Goal: Task Accomplishment & Management: Manage account settings

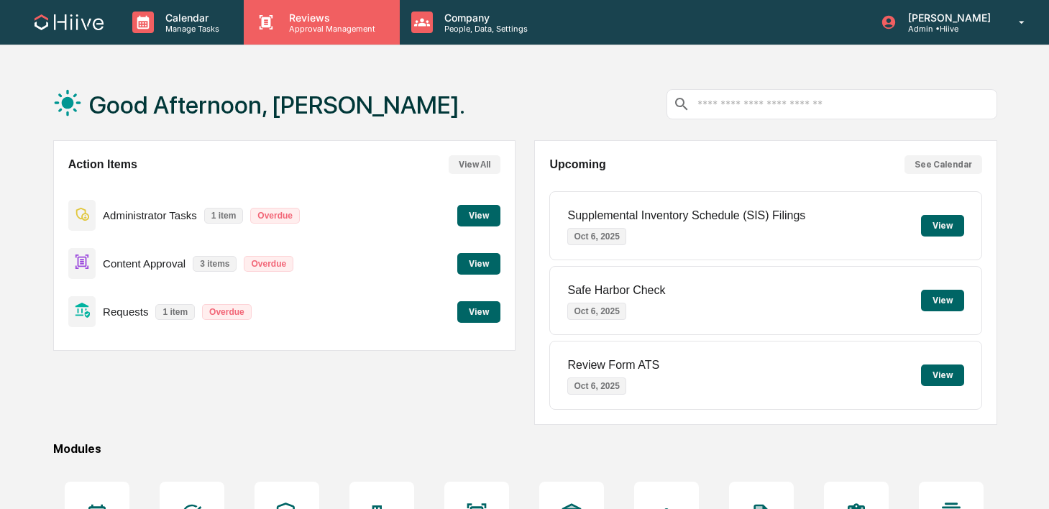
click at [298, 10] on div "Reviews Approval Management" at bounding box center [321, 22] width 155 height 45
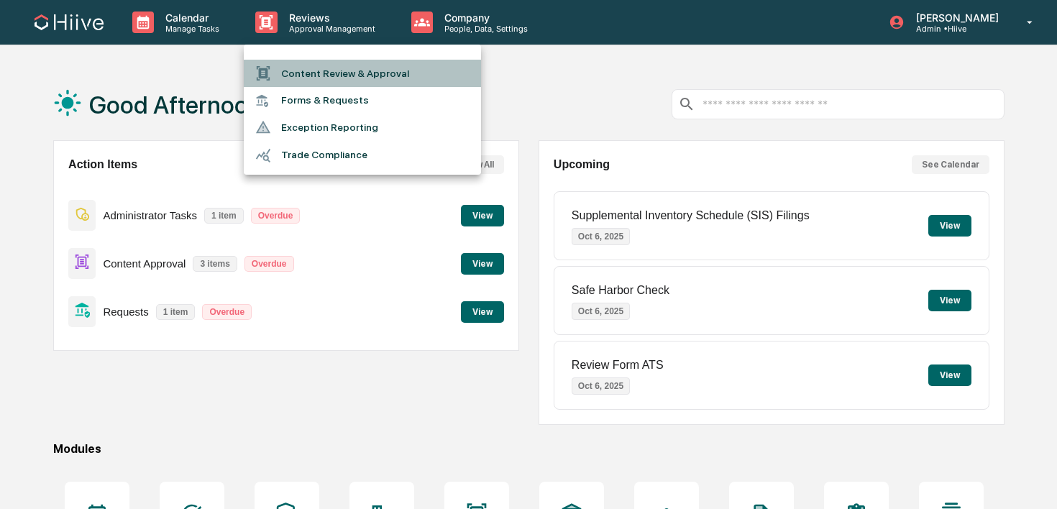
click at [281, 61] on li "Content Review & Approval" at bounding box center [362, 73] width 237 height 27
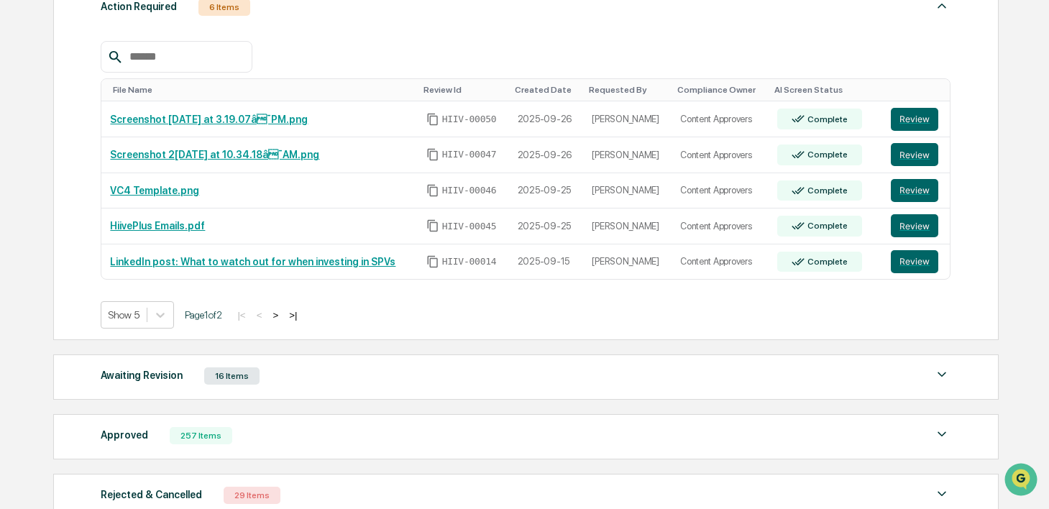
scroll to position [262, 0]
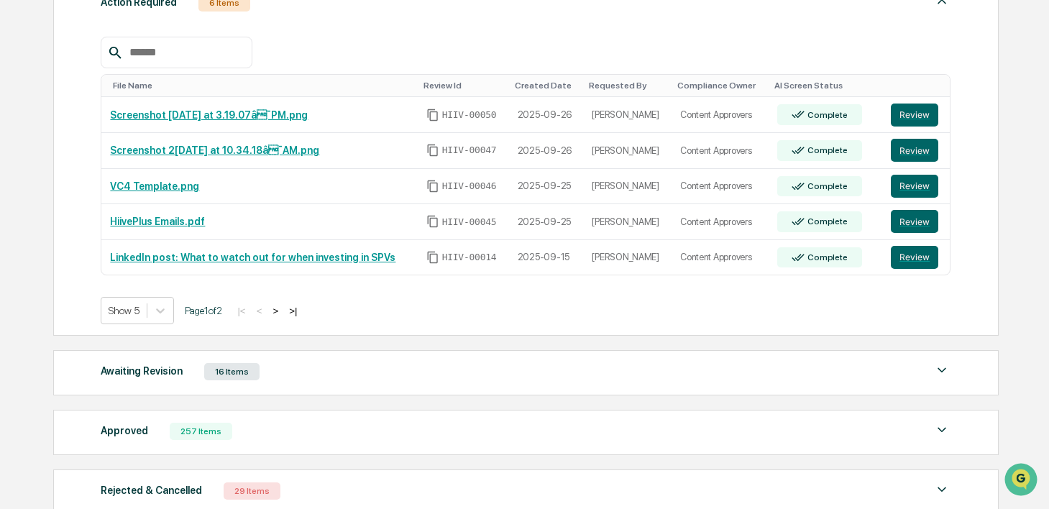
click at [283, 306] on button ">" at bounding box center [275, 311] width 14 height 12
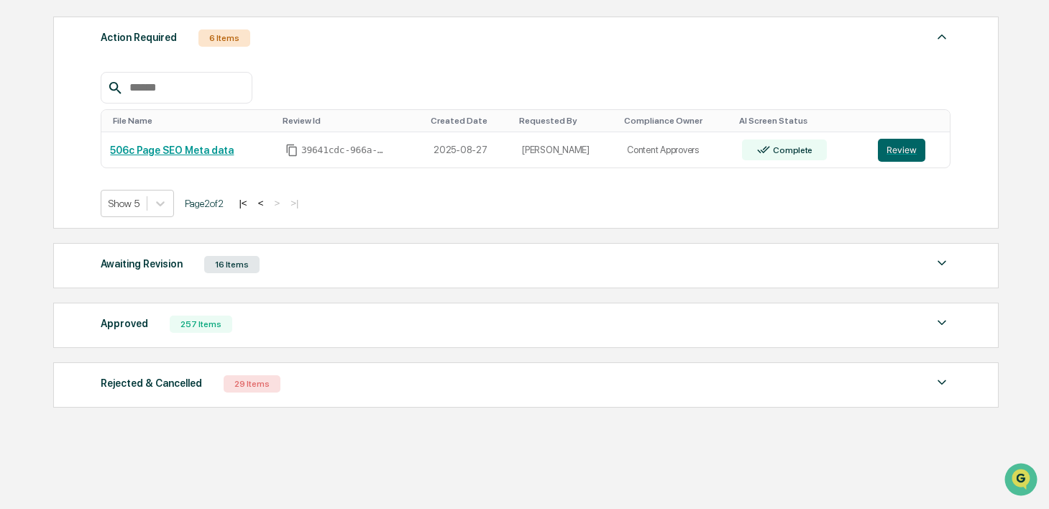
click at [268, 202] on button "<" at bounding box center [261, 203] width 14 height 12
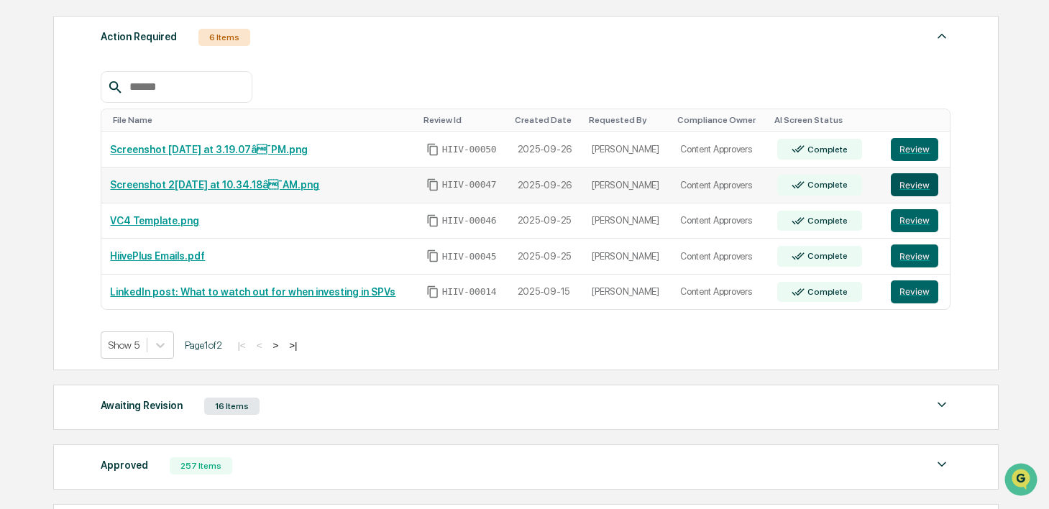
click at [927, 181] on button "Review" at bounding box center [914, 184] width 47 height 23
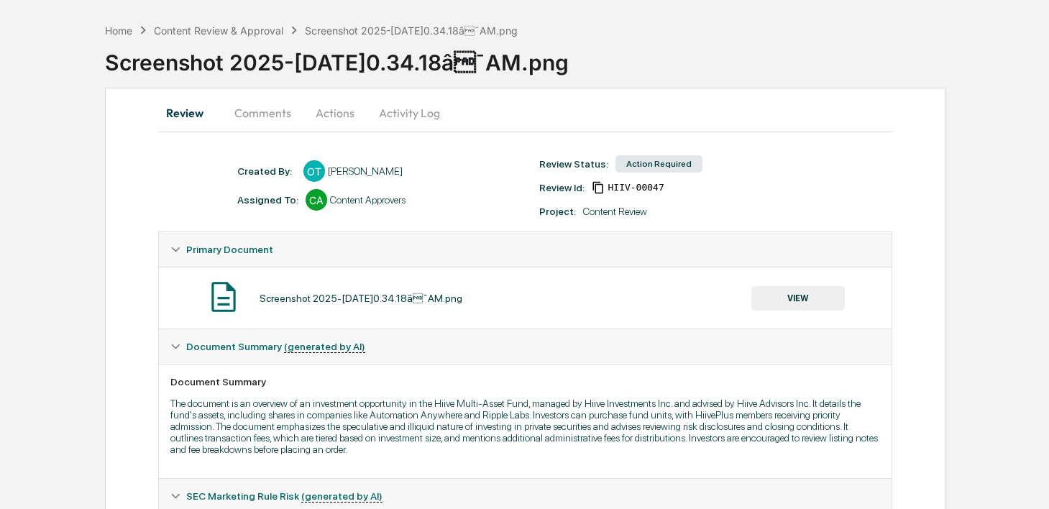
scroll to position [119, 0]
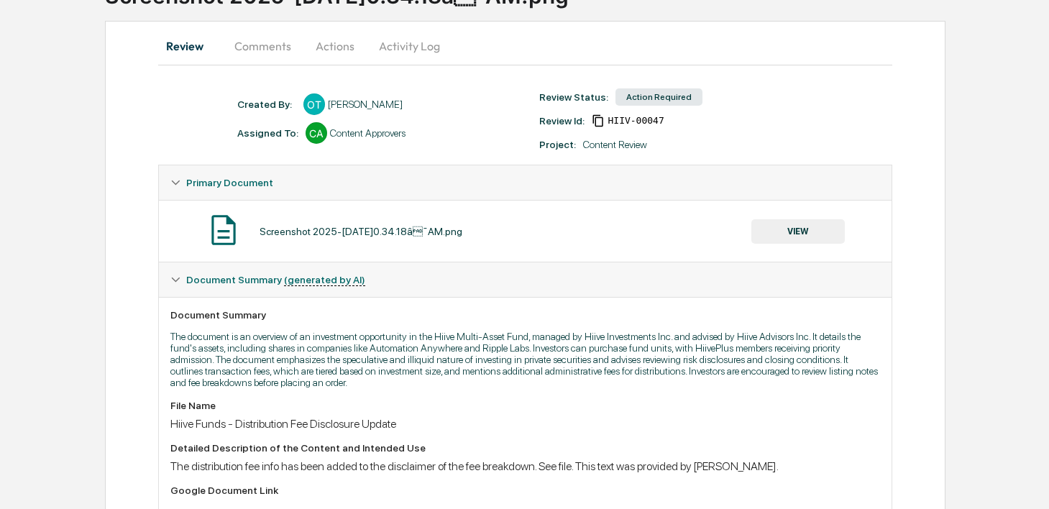
click at [270, 49] on button "Comments" at bounding box center [263, 46] width 80 height 35
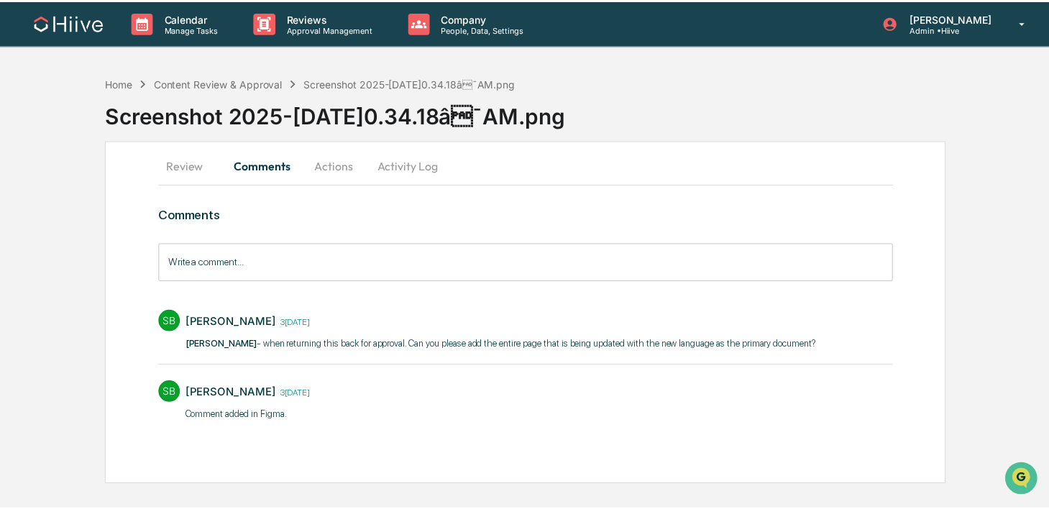
scroll to position [0, 0]
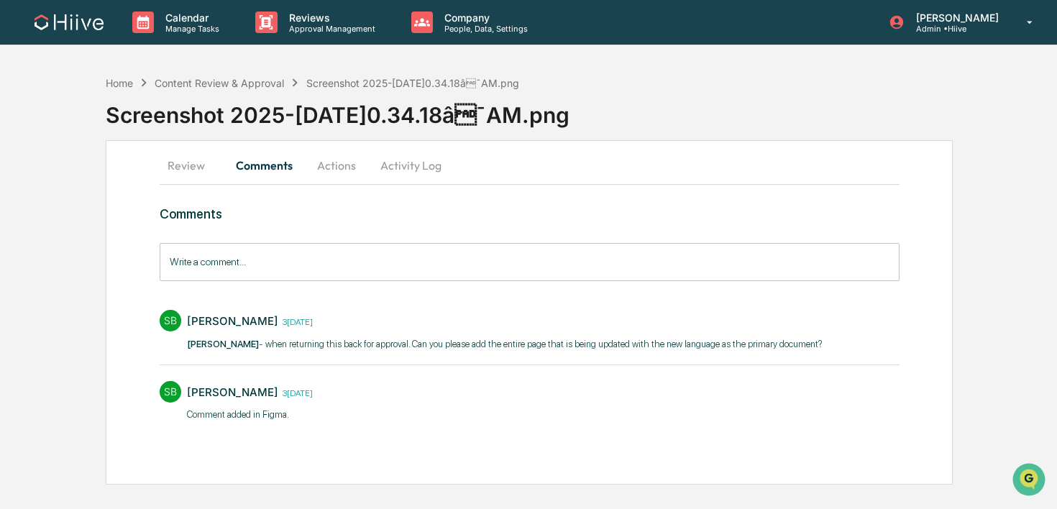
click at [202, 165] on button "Review" at bounding box center [192, 165] width 65 height 35
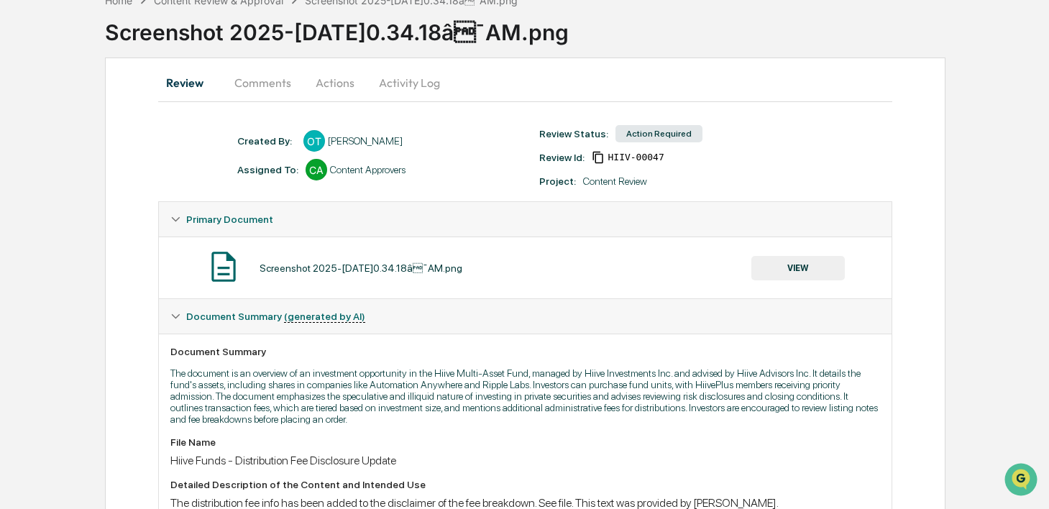
scroll to position [112, 0]
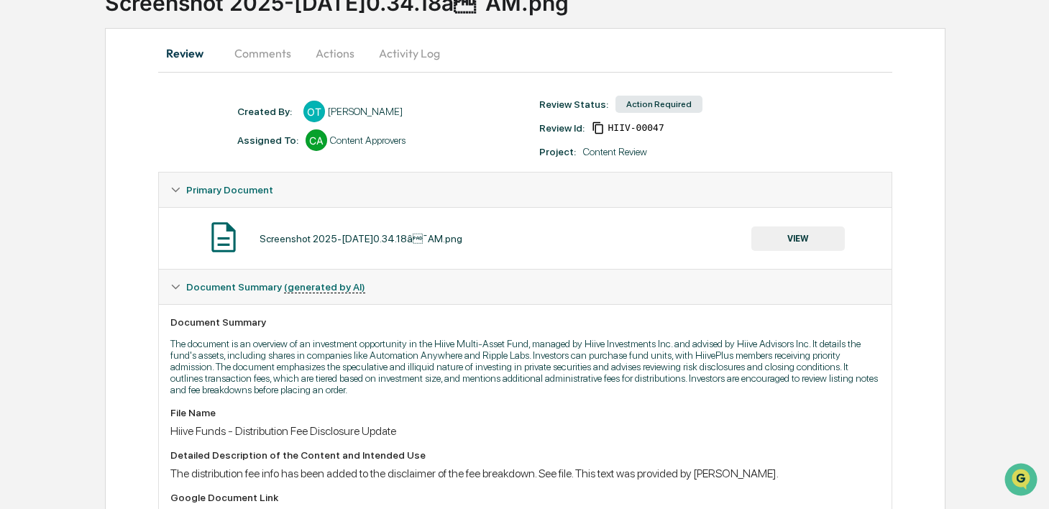
click at [777, 233] on button "VIEW" at bounding box center [798, 239] width 93 height 24
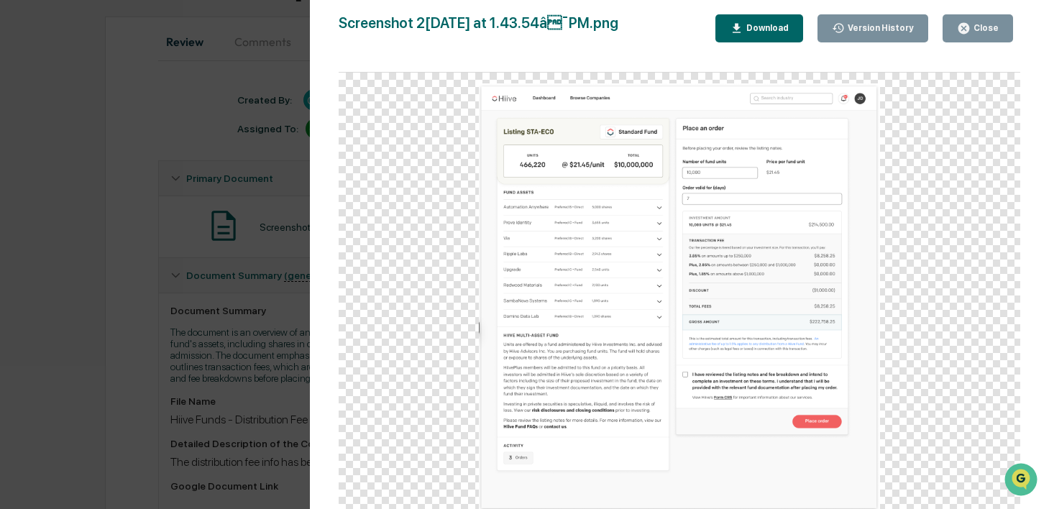
scroll to position [129, 0]
click at [972, 32] on div "Close" at bounding box center [985, 28] width 28 height 10
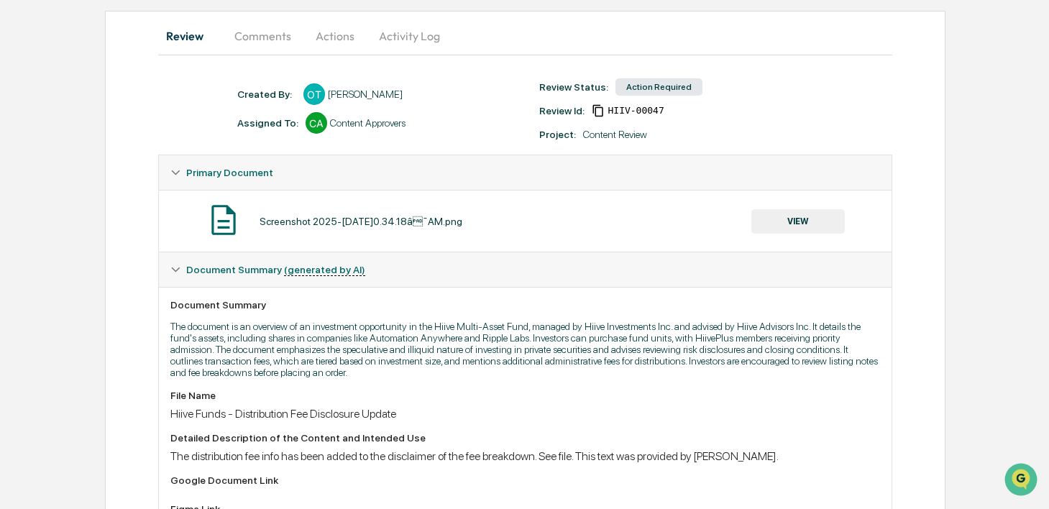
click at [814, 217] on button "VIEW" at bounding box center [798, 221] width 93 height 24
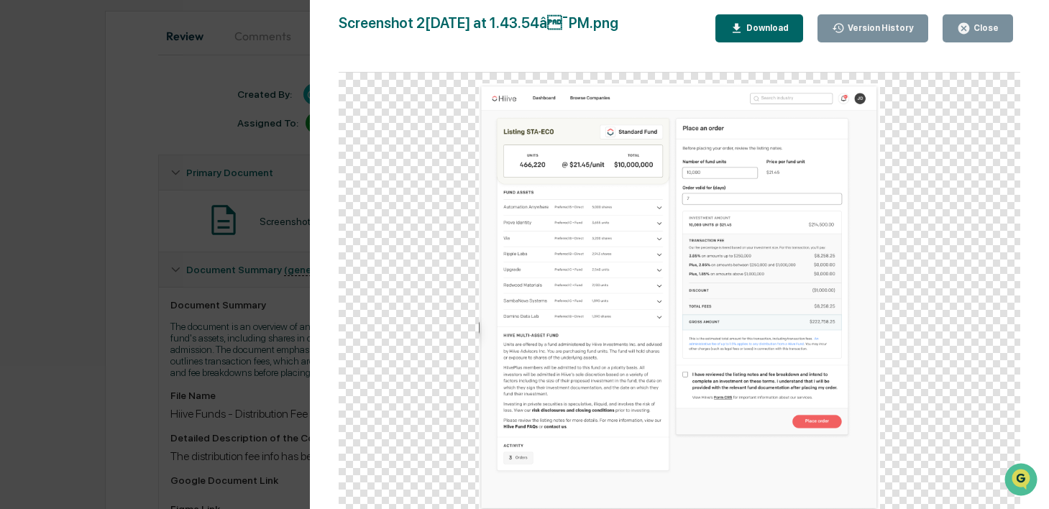
click at [958, 37] on button "Close" at bounding box center [978, 28] width 70 height 28
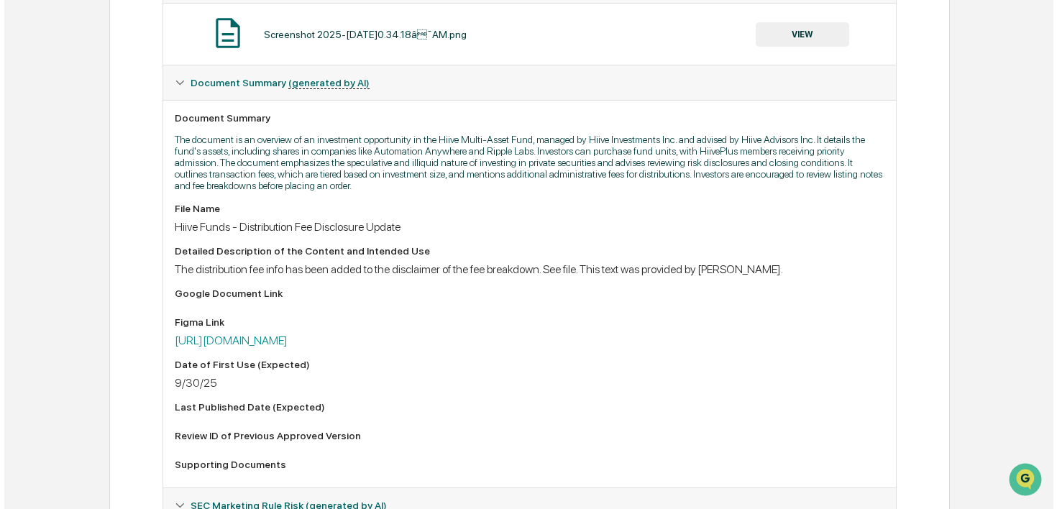
scroll to position [0, 0]
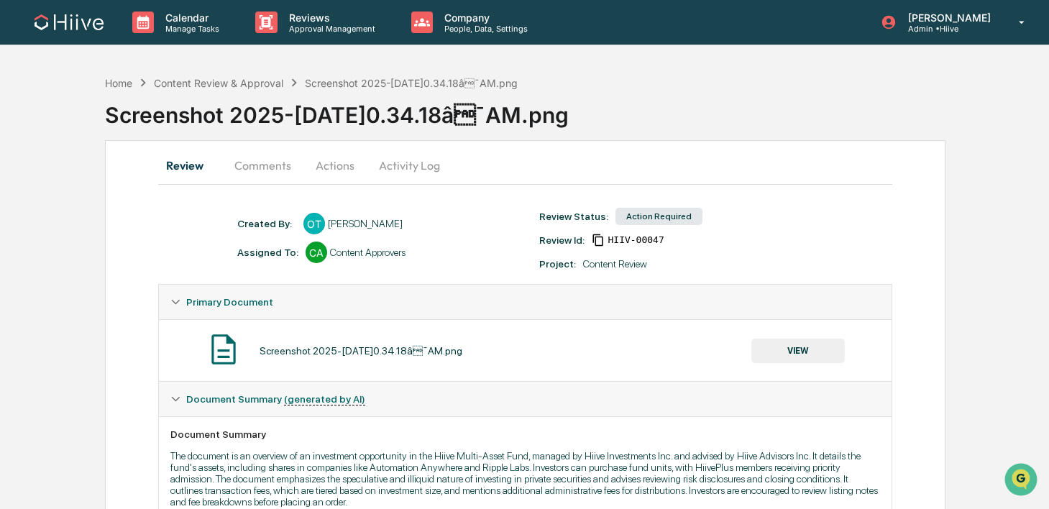
click at [387, 168] on button "Activity Log" at bounding box center [410, 165] width 84 height 35
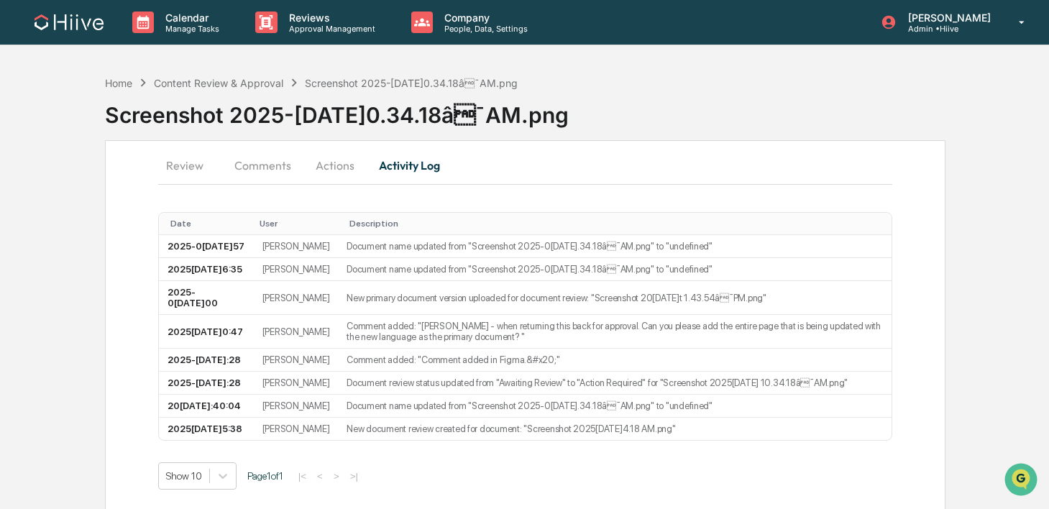
click at [340, 165] on button "Actions" at bounding box center [335, 165] width 65 height 35
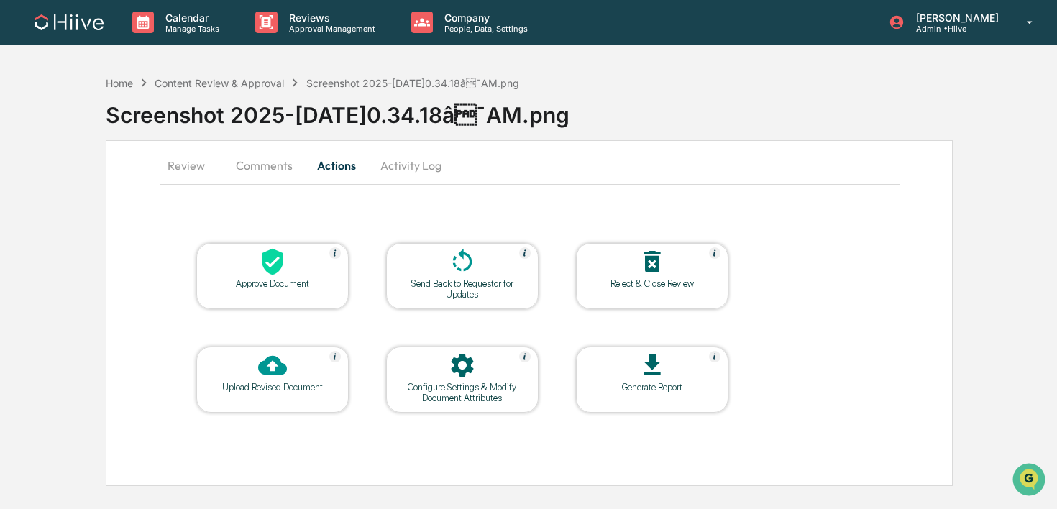
click at [399, 385] on div "Configure Settings & Modify Document Attributes" at bounding box center [462, 393] width 129 height 22
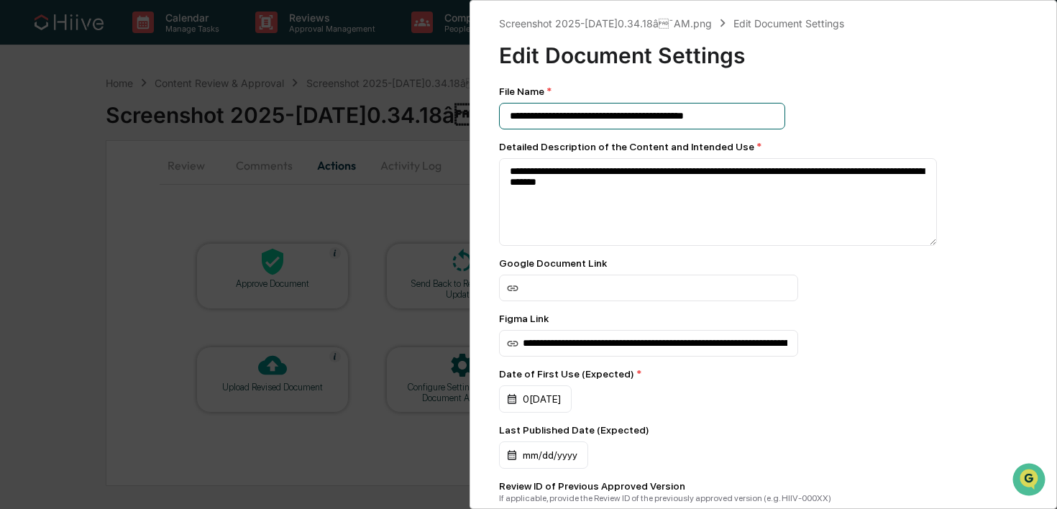
drag, startPoint x: 736, startPoint y: 115, endPoint x: 454, endPoint y: 109, distance: 282.7
click at [454, 109] on div "**********" at bounding box center [528, 254] width 1057 height 509
click at [583, 109] on input at bounding box center [642, 116] width 286 height 27
paste input "**********"
type input "**********"
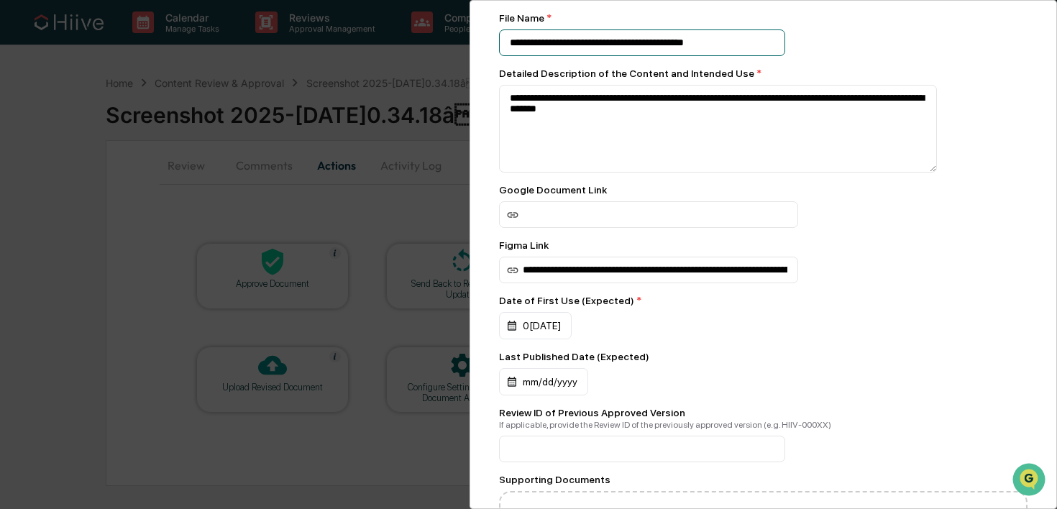
scroll to position [228, 0]
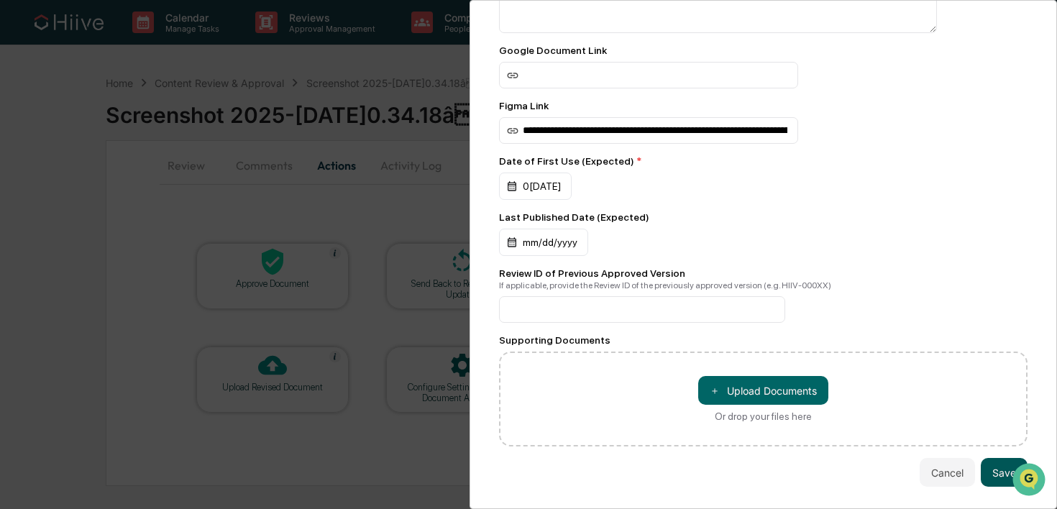
click at [988, 470] on button "Save" at bounding box center [1004, 472] width 47 height 29
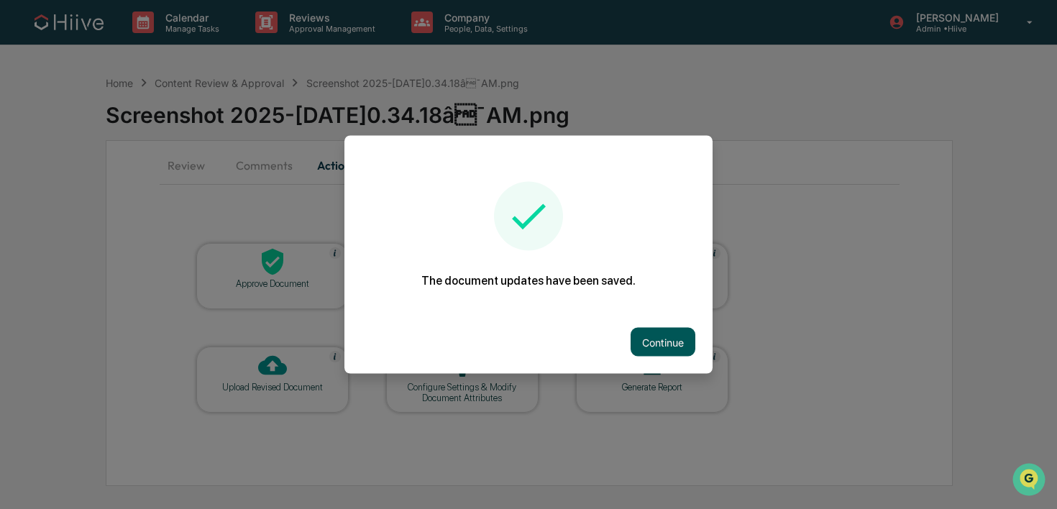
click at [666, 355] on button "Continue" at bounding box center [663, 342] width 65 height 29
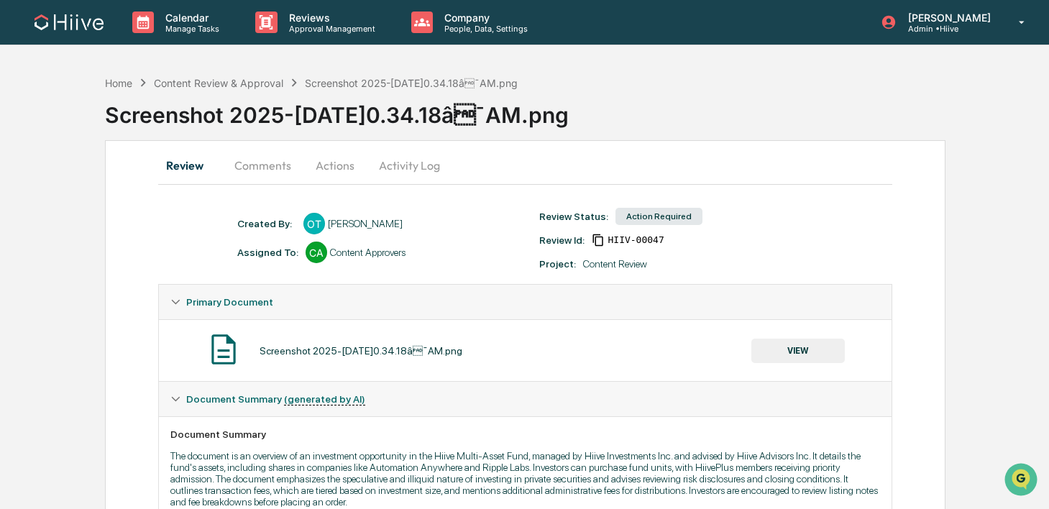
click at [416, 170] on button "Activity Log" at bounding box center [410, 165] width 84 height 35
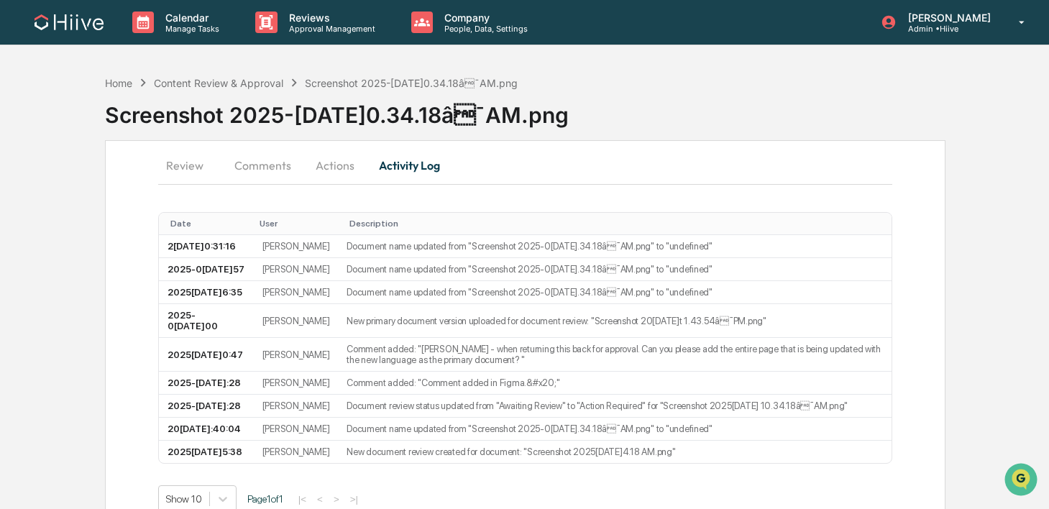
click at [328, 181] on button "Actions" at bounding box center [335, 165] width 65 height 35
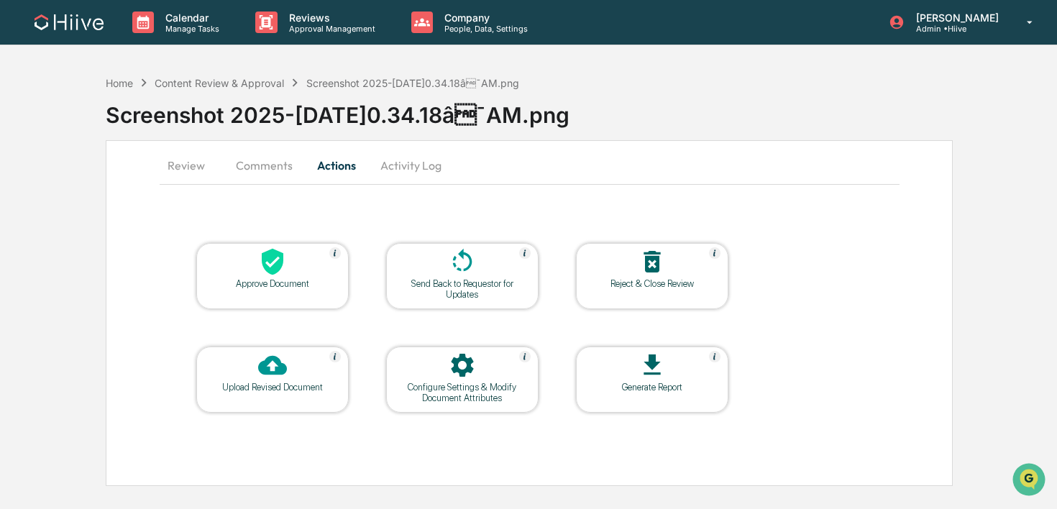
click at [278, 173] on button "Comments" at bounding box center [264, 165] width 80 height 35
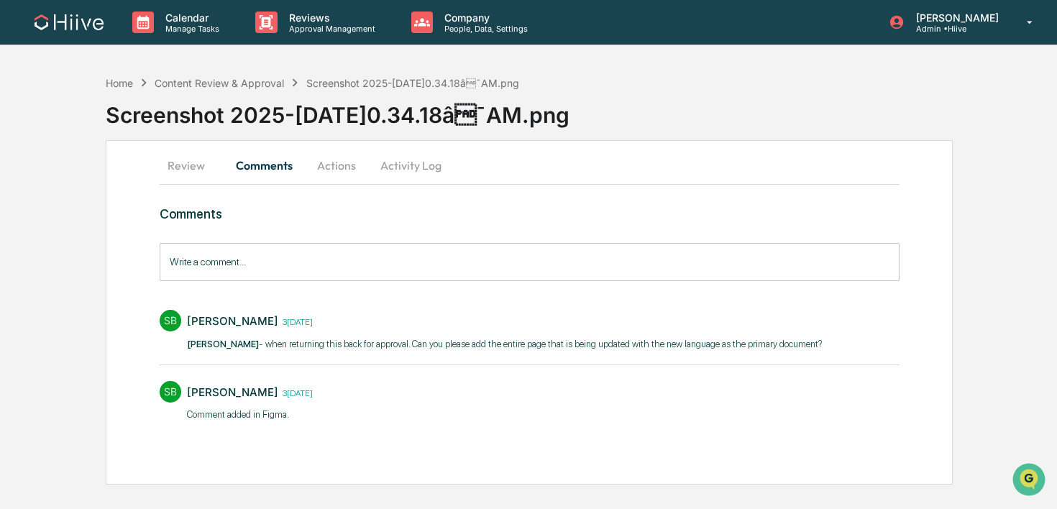
click at [193, 170] on button "Review" at bounding box center [192, 165] width 65 height 35
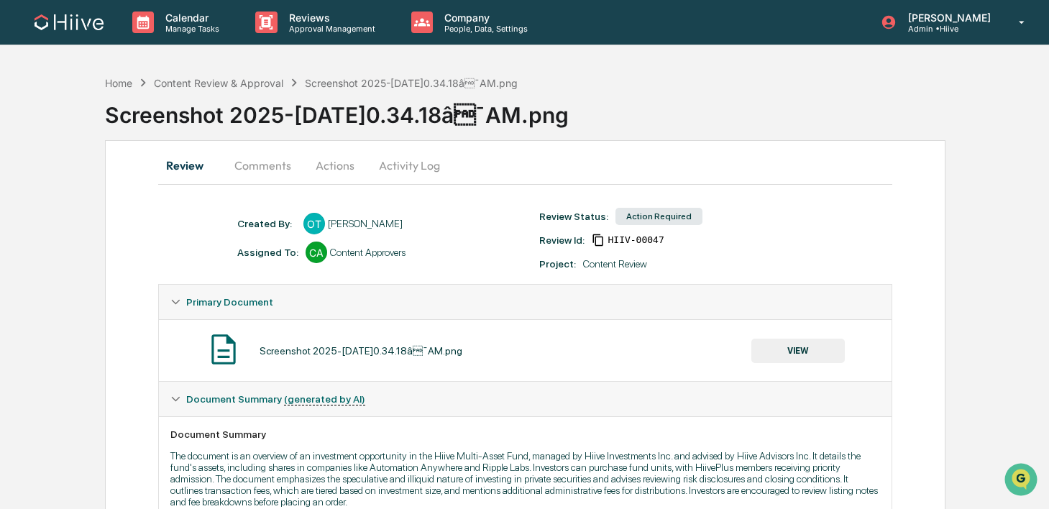
click at [794, 342] on button "VIEW" at bounding box center [798, 351] width 93 height 24
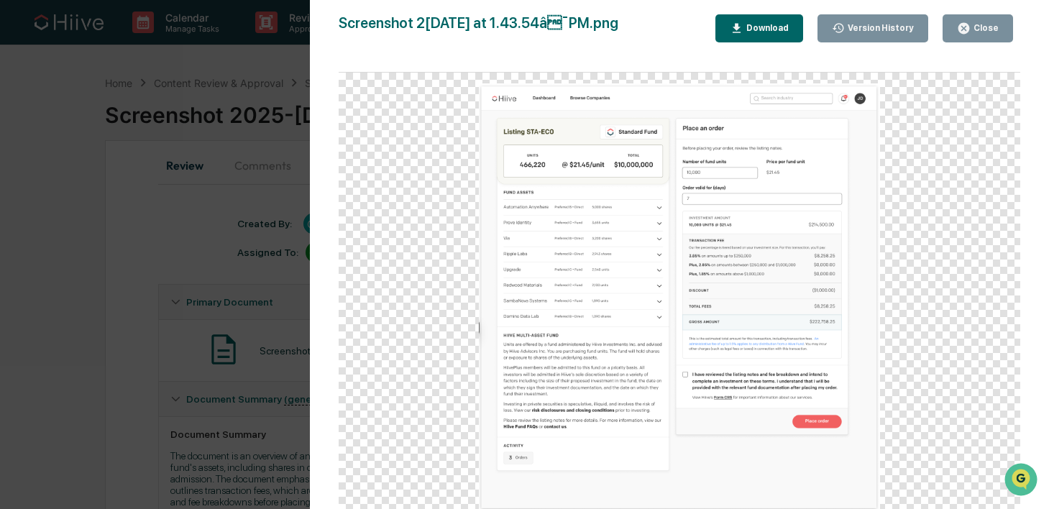
click at [765, 33] on div "Download" at bounding box center [766, 28] width 45 height 10
click at [977, 38] on button "Close" at bounding box center [978, 28] width 70 height 28
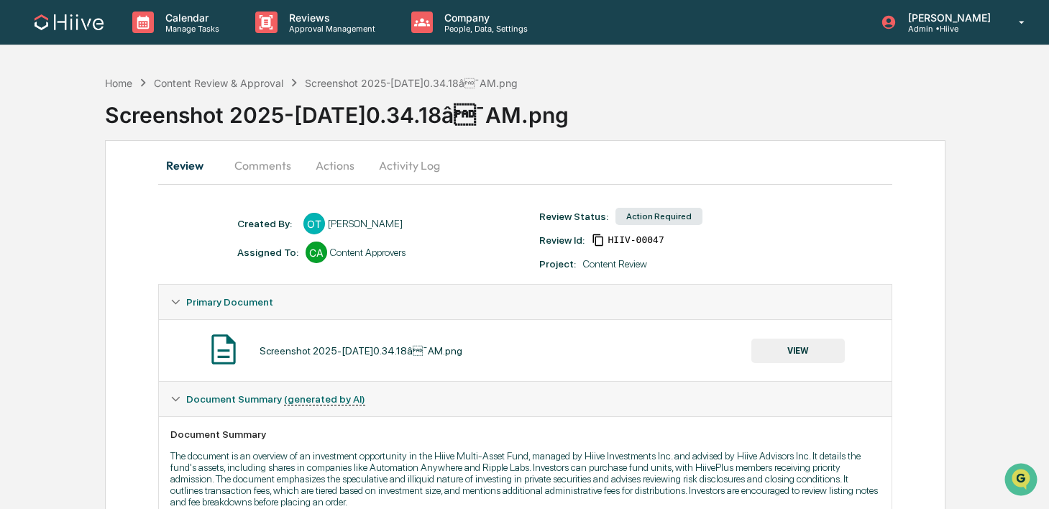
click at [370, 182] on button "Activity Log" at bounding box center [410, 165] width 84 height 35
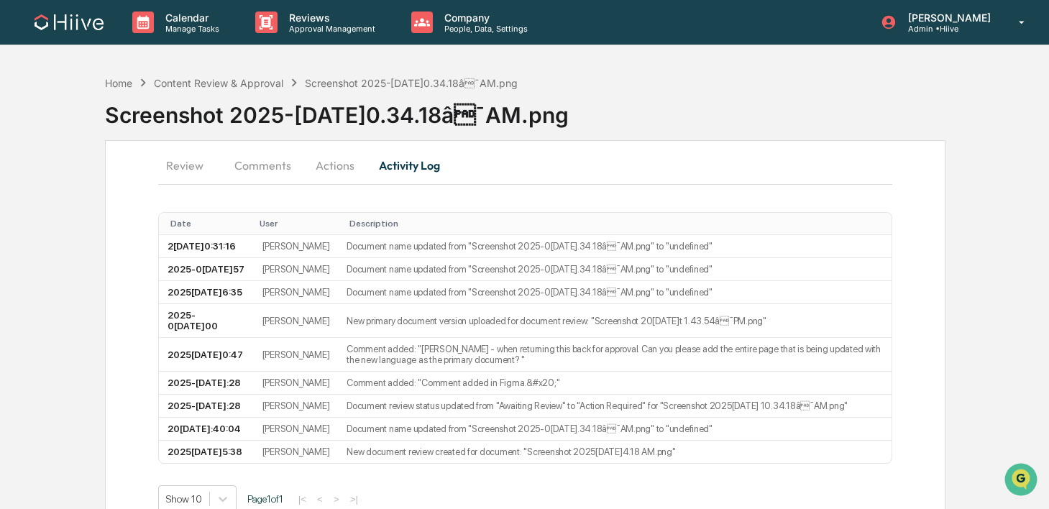
click at [312, 168] on button "Actions" at bounding box center [335, 165] width 65 height 35
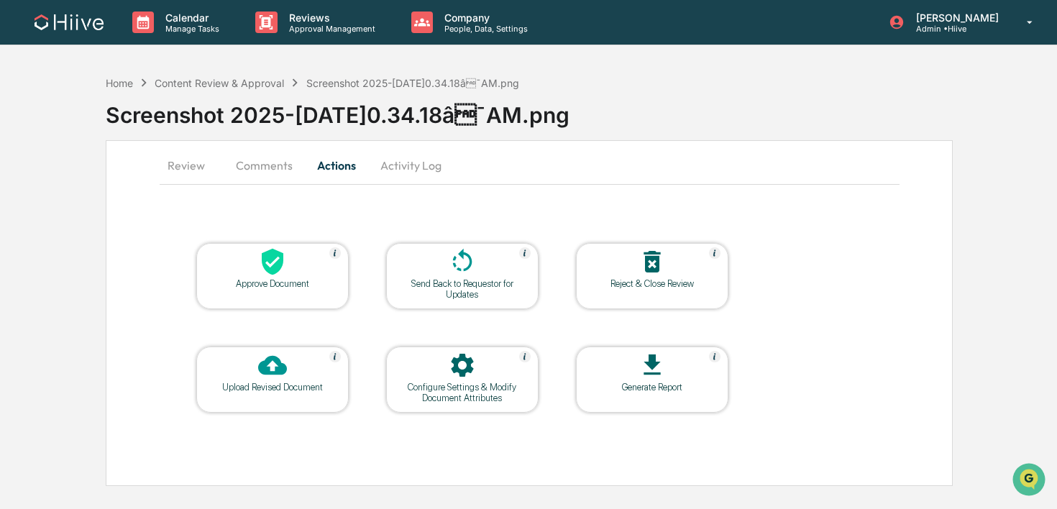
click at [272, 387] on div "Upload Revised Document" at bounding box center [272, 387] width 129 height 11
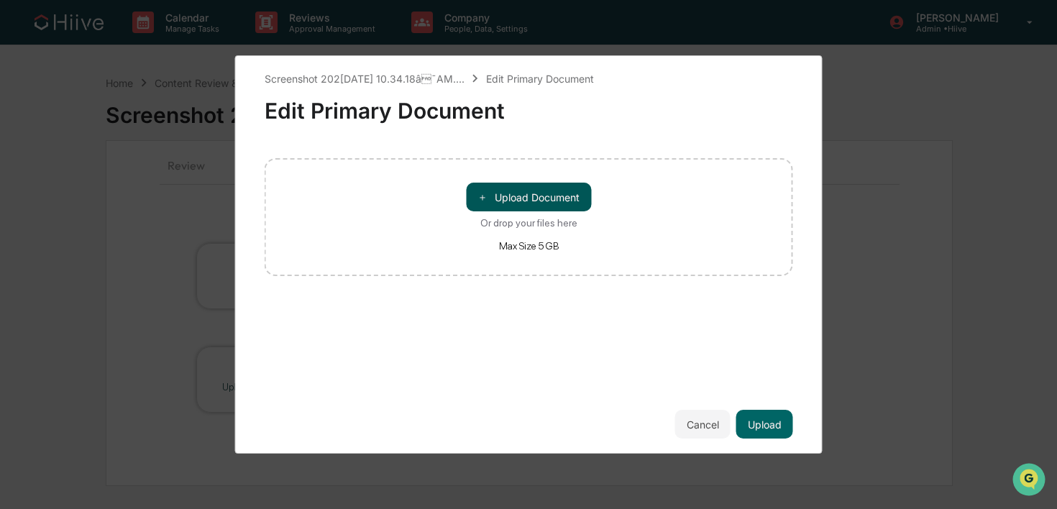
click at [512, 186] on button "＋ Upload Document" at bounding box center [528, 197] width 125 height 29
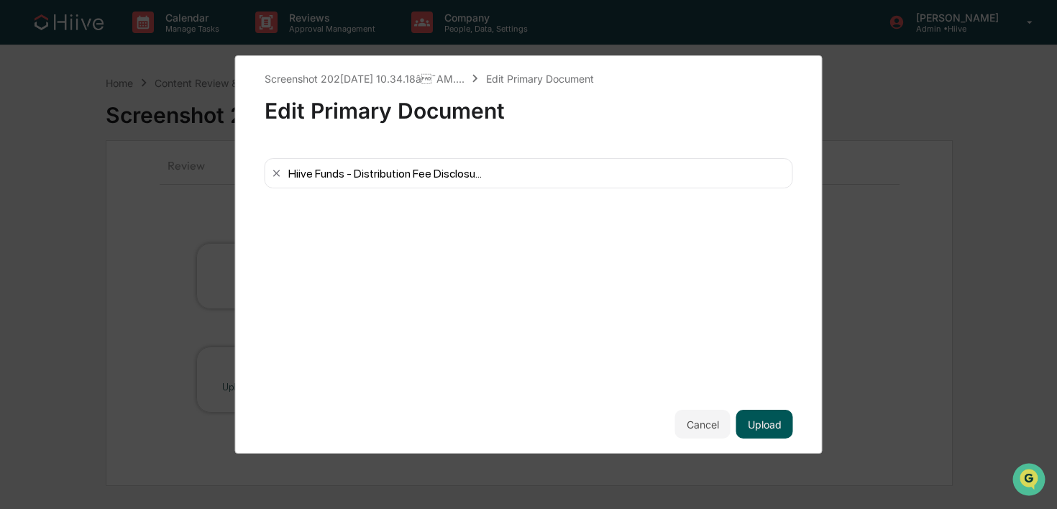
click at [772, 423] on button "Upload" at bounding box center [764, 424] width 57 height 29
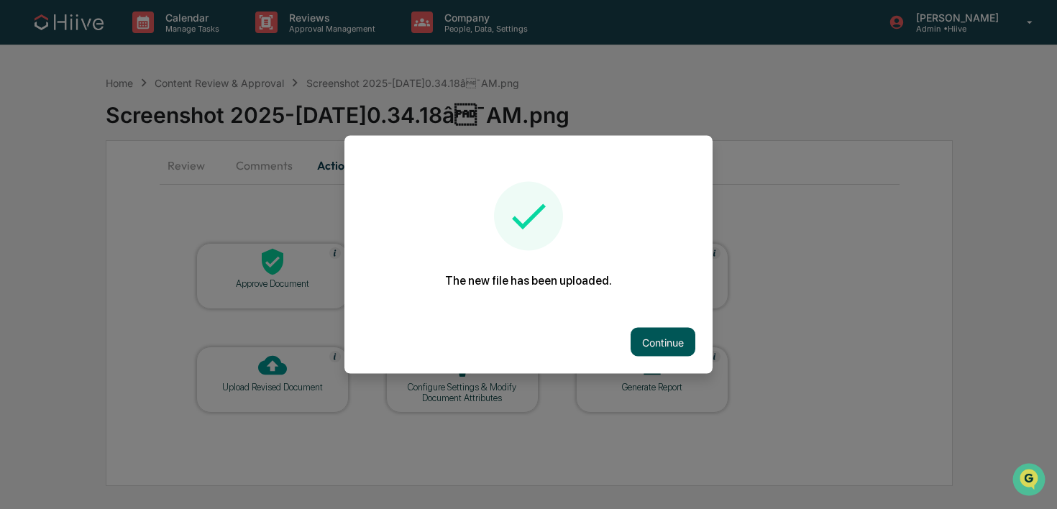
click at [667, 347] on button "Continue" at bounding box center [663, 342] width 65 height 29
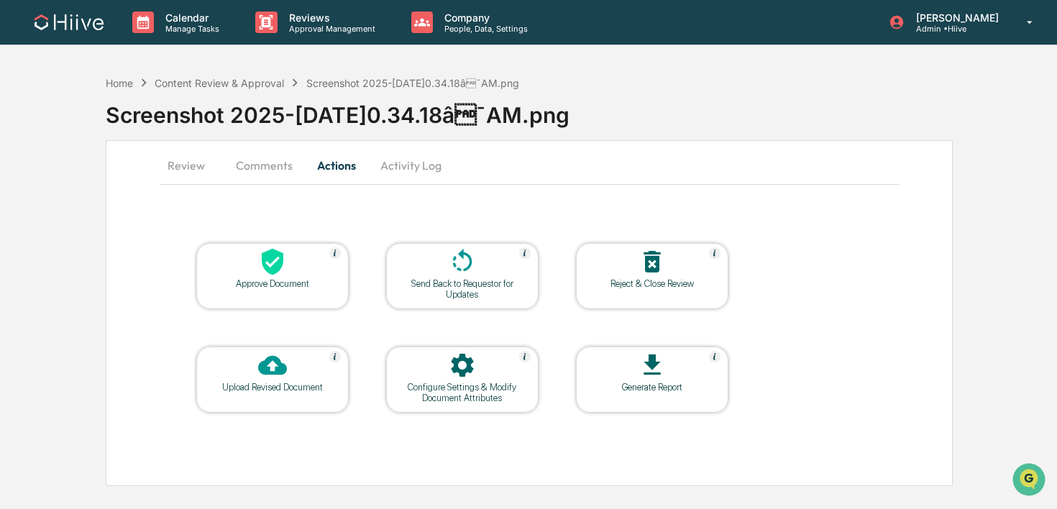
click at [398, 156] on button "Activity Log" at bounding box center [411, 165] width 84 height 35
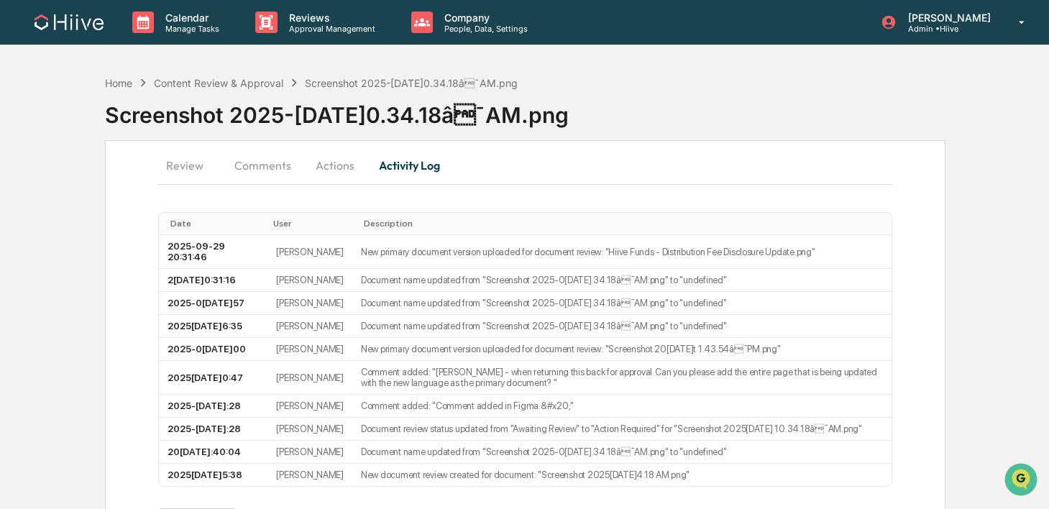
click at [250, 155] on button "Comments" at bounding box center [263, 165] width 80 height 35
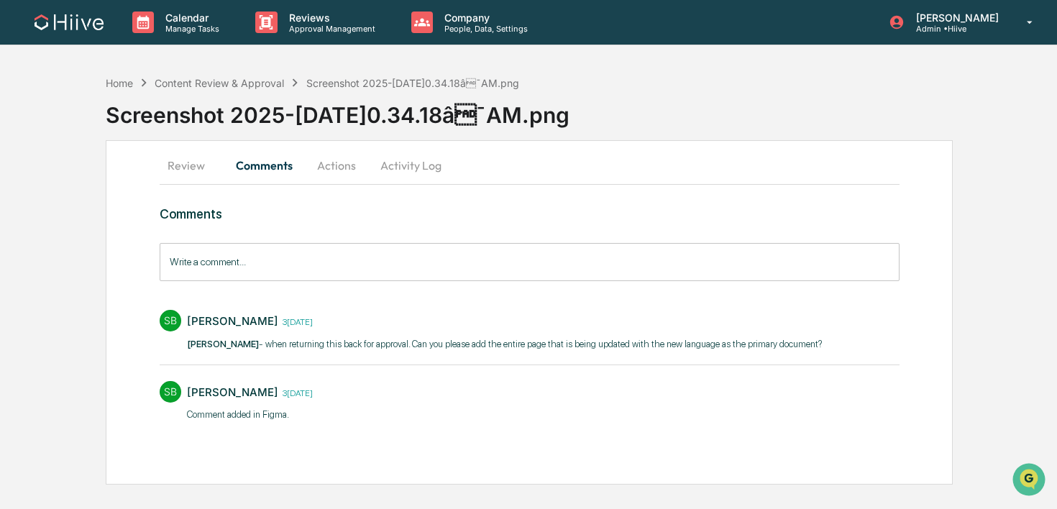
click at [334, 160] on button "Actions" at bounding box center [336, 165] width 65 height 35
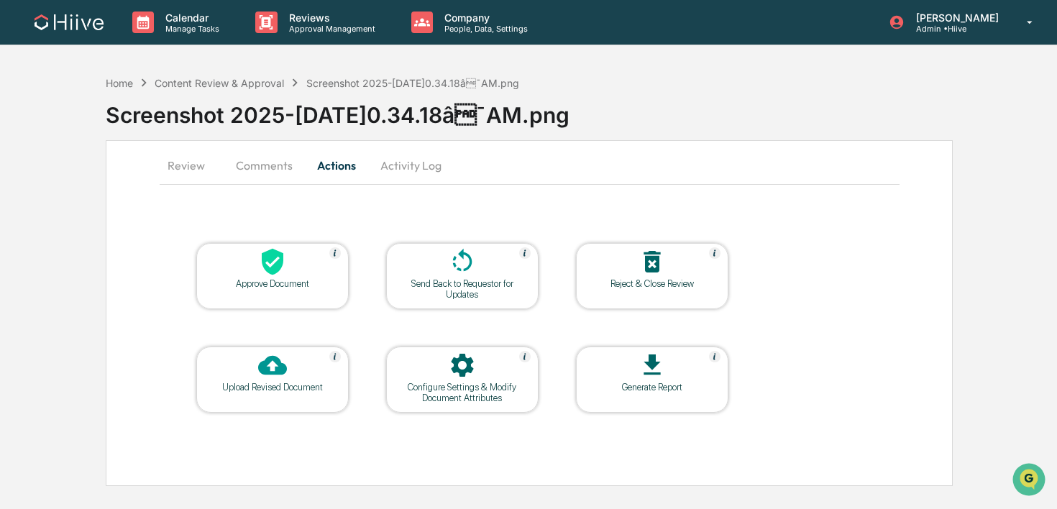
click at [445, 350] on div "Configure Settings & Modify Document Attributes" at bounding box center [462, 380] width 152 height 66
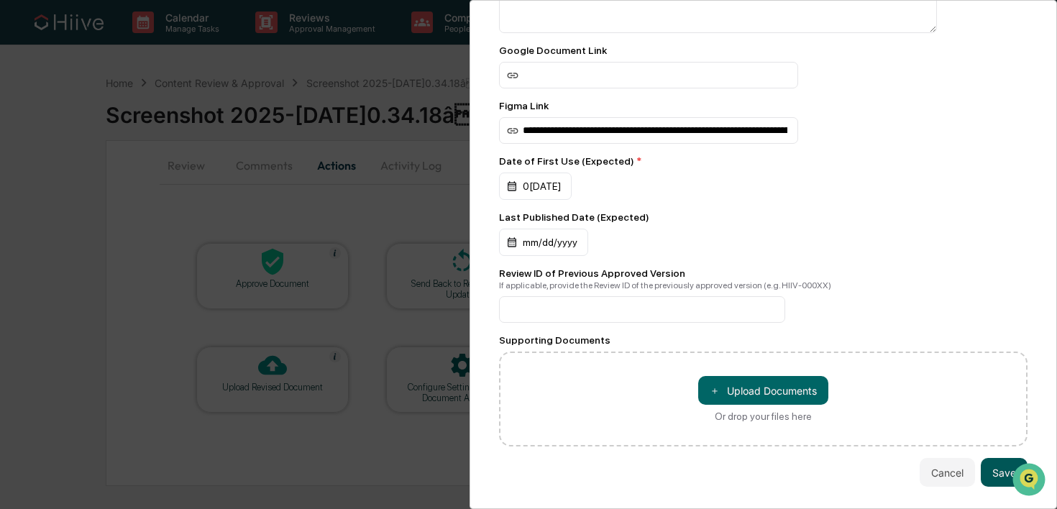
click at [997, 470] on button "Save" at bounding box center [1004, 472] width 47 height 29
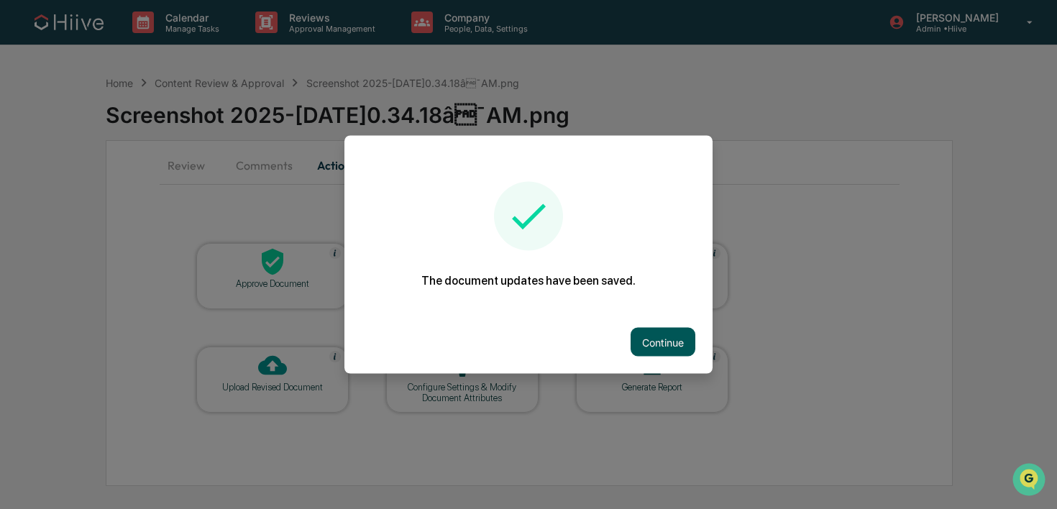
click at [661, 343] on button "Continue" at bounding box center [663, 342] width 65 height 29
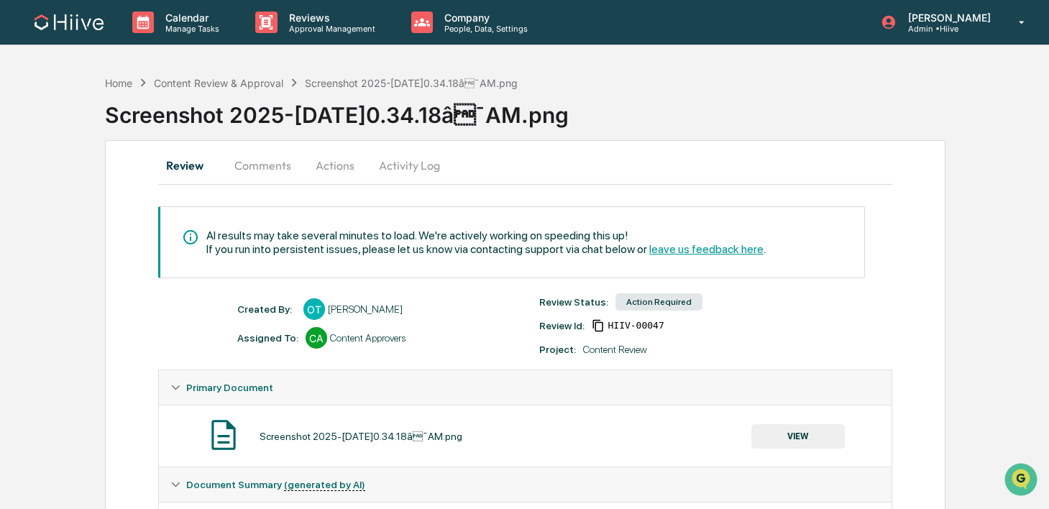
click at [198, 165] on button "Review" at bounding box center [190, 165] width 65 height 35
click at [229, 171] on button "Comments" at bounding box center [263, 165] width 80 height 35
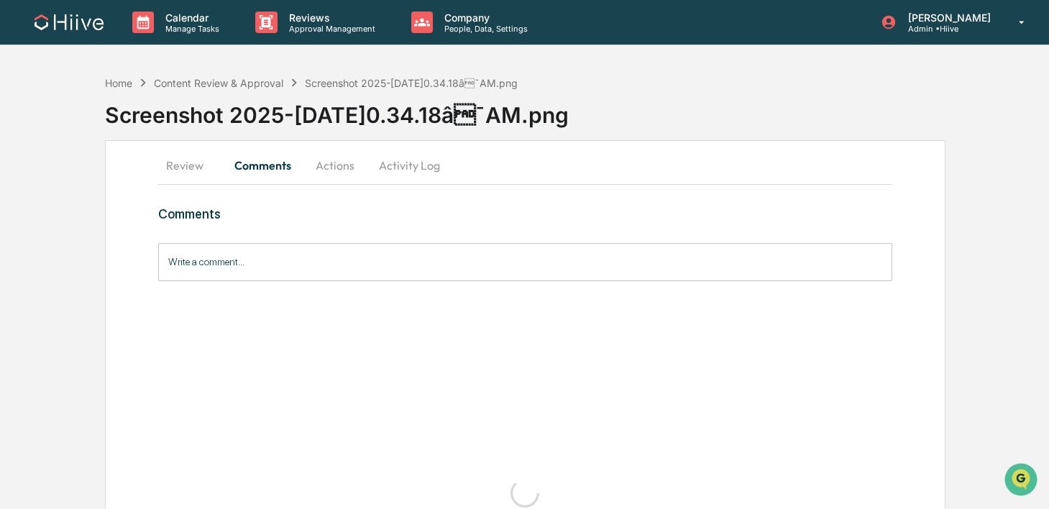
click at [191, 170] on button "Review" at bounding box center [190, 165] width 65 height 35
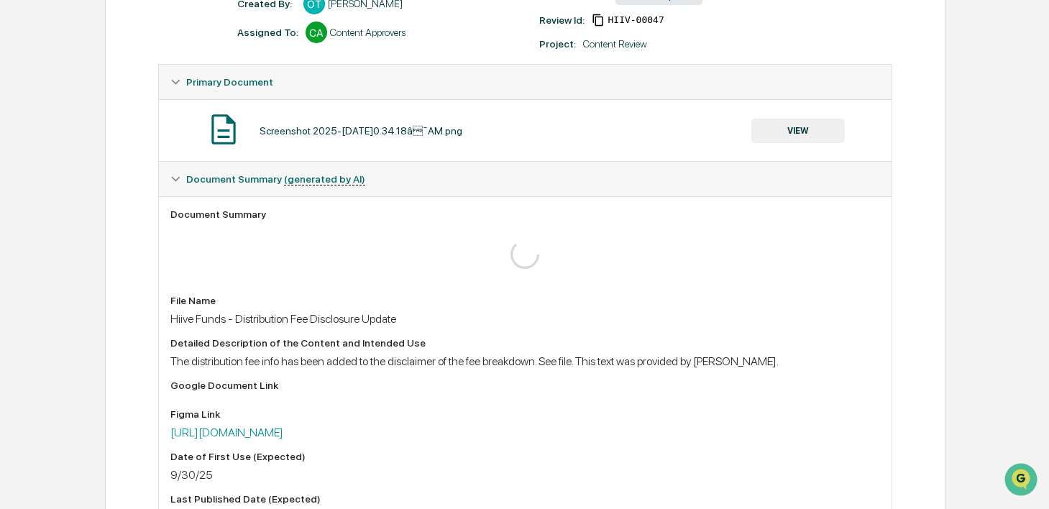
scroll to position [343, 0]
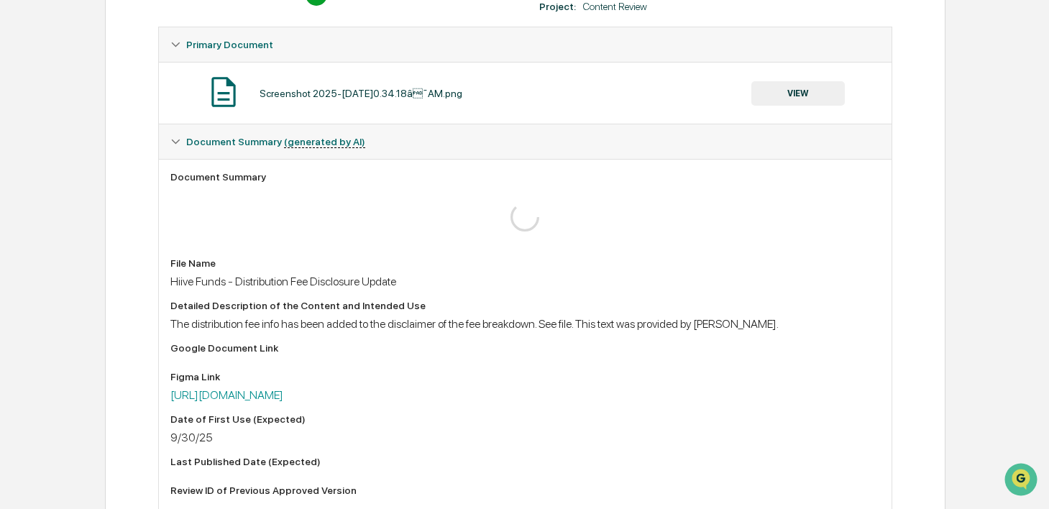
click at [333, 94] on div "Screenshot [DATE] at 10.34.18â¯AM.png" at bounding box center [361, 94] width 203 height 12
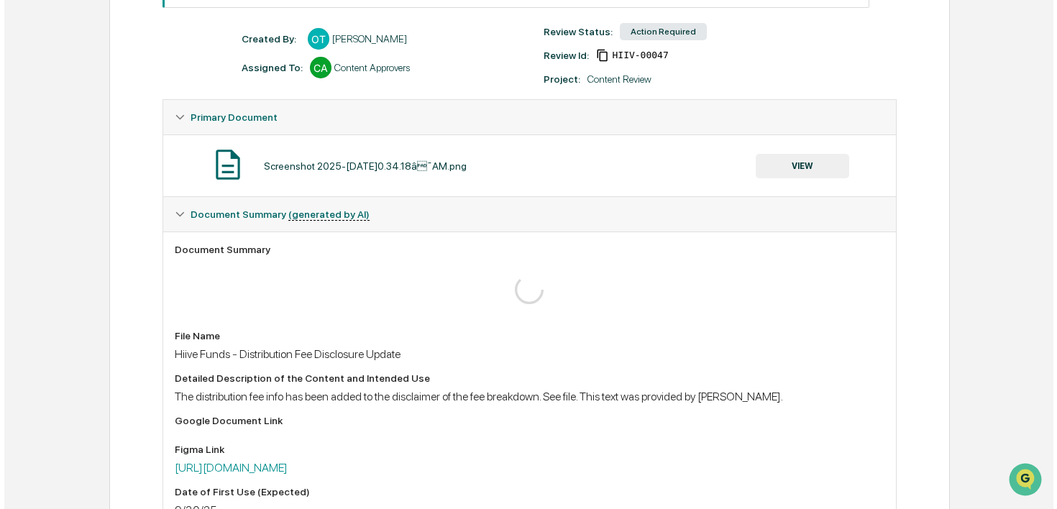
scroll to position [0, 0]
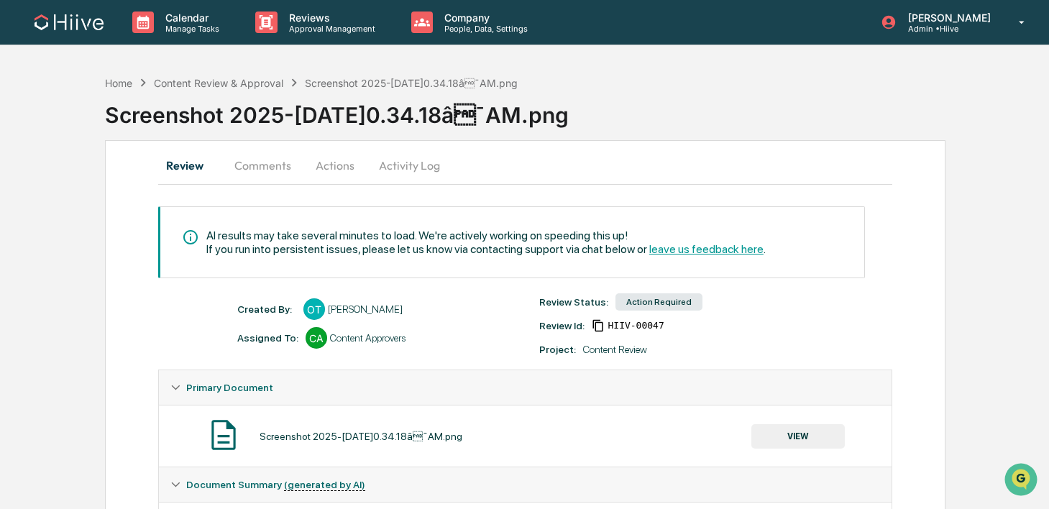
click at [300, 155] on button "Comments" at bounding box center [263, 165] width 80 height 35
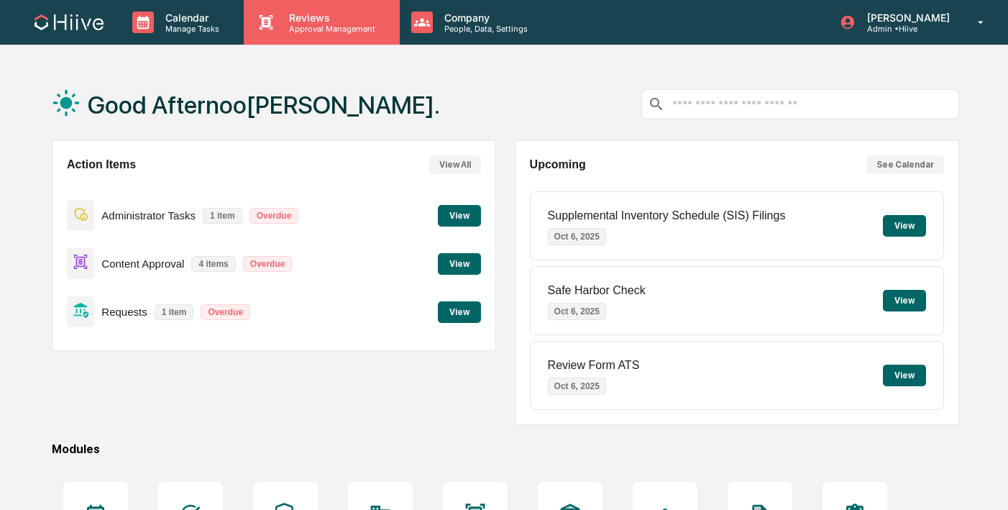
click at [283, 10] on div "Reviews Approval Management" at bounding box center [321, 22] width 155 height 45
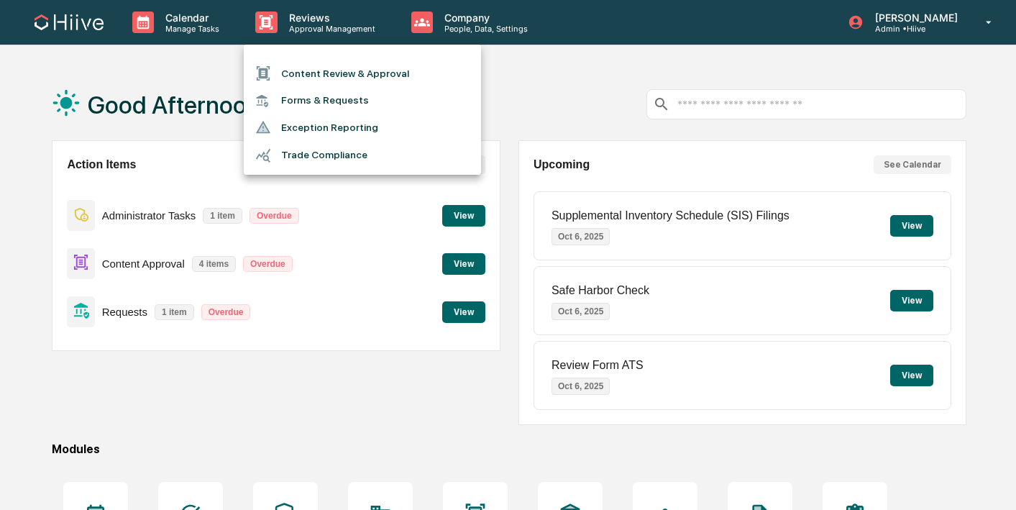
click at [284, 59] on ul "Content Review & Approval Forms & Requests Exception Reporting Trade Compliance" at bounding box center [362, 110] width 237 height 130
click at [280, 66] on li "Content Review & Approval" at bounding box center [362, 73] width 237 height 27
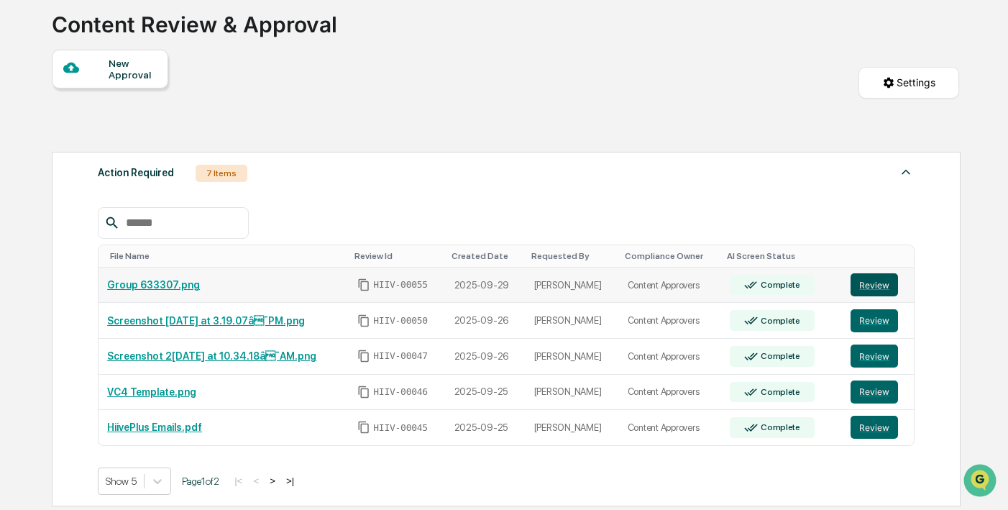
click at [878, 280] on button "Review" at bounding box center [874, 284] width 47 height 23
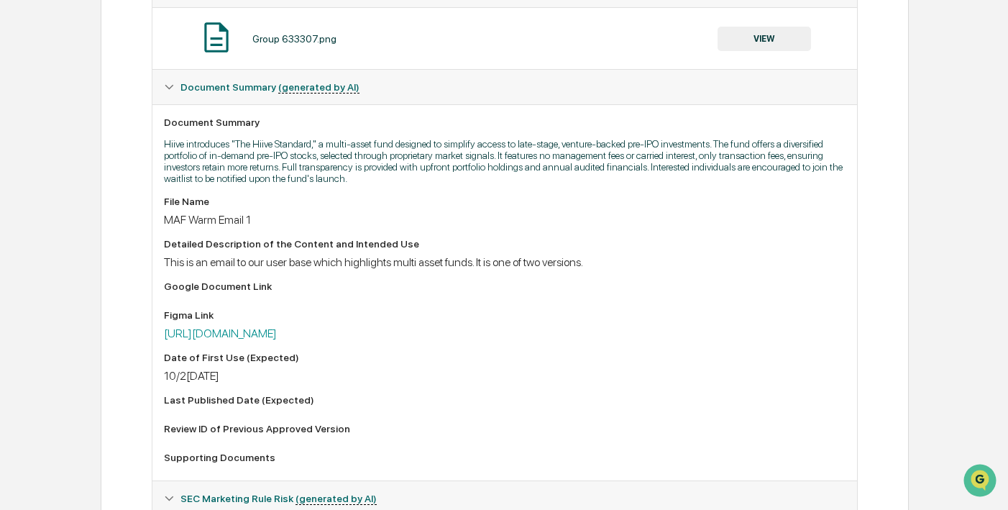
scroll to position [82, 0]
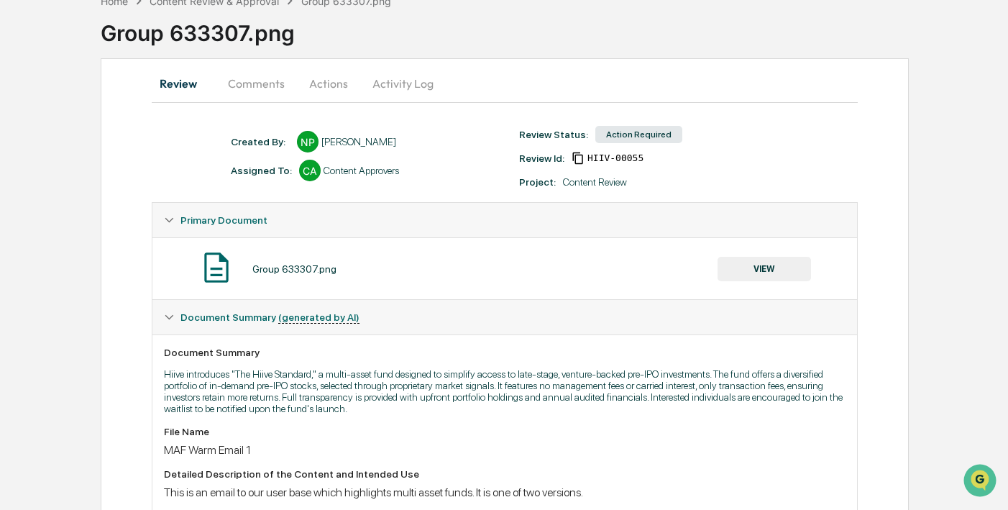
click at [775, 280] on button "VIEW" at bounding box center [764, 269] width 93 height 24
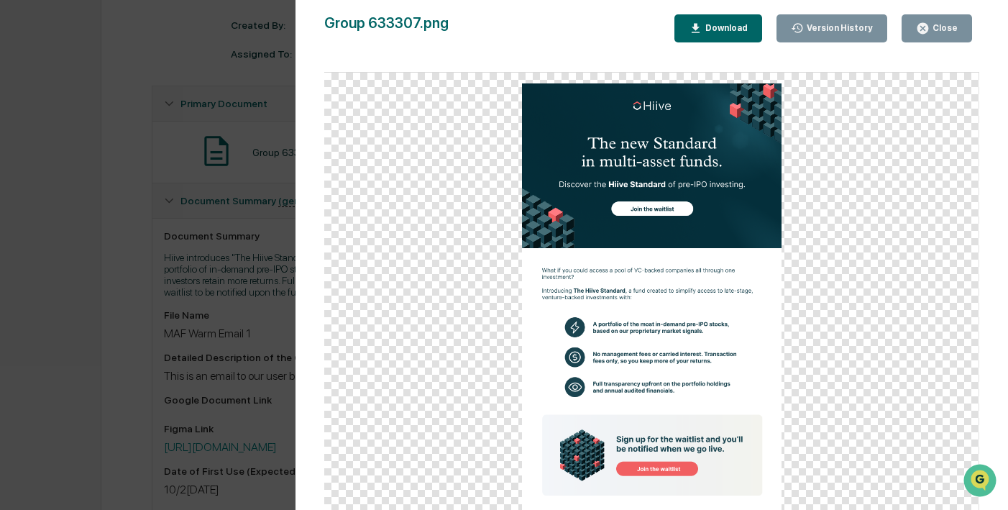
scroll to position [347, 0]
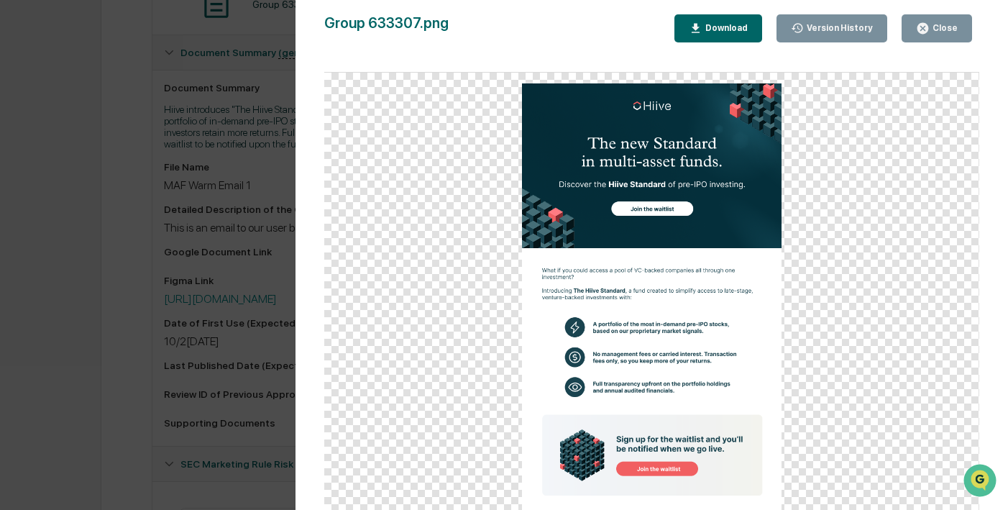
click at [918, 32] on icon "button" at bounding box center [923, 29] width 14 height 14
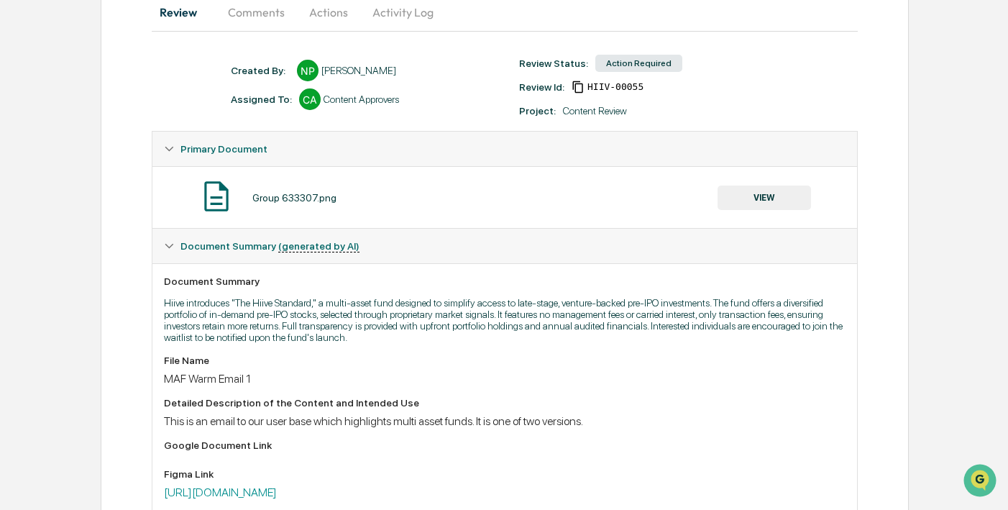
scroll to position [0, 0]
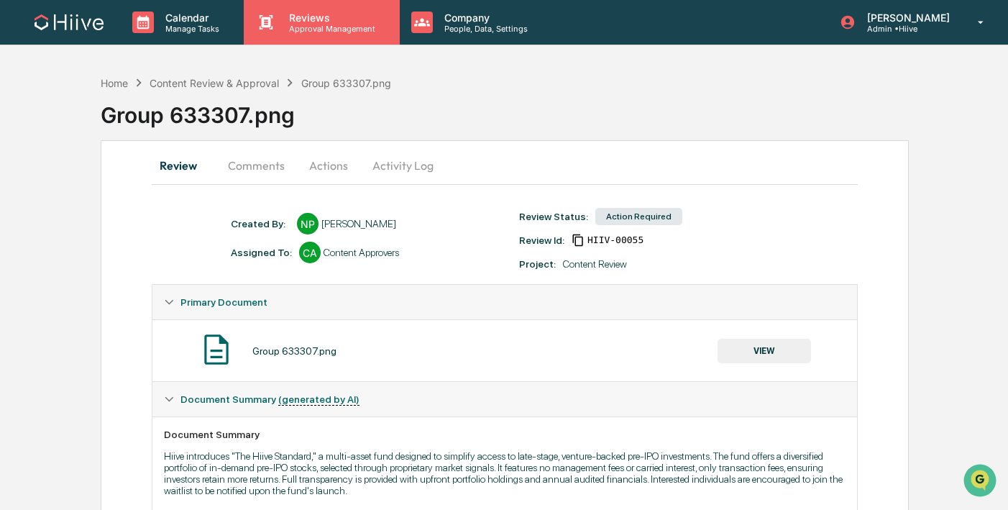
click at [304, 22] on p "Reviews" at bounding box center [330, 18] width 105 height 12
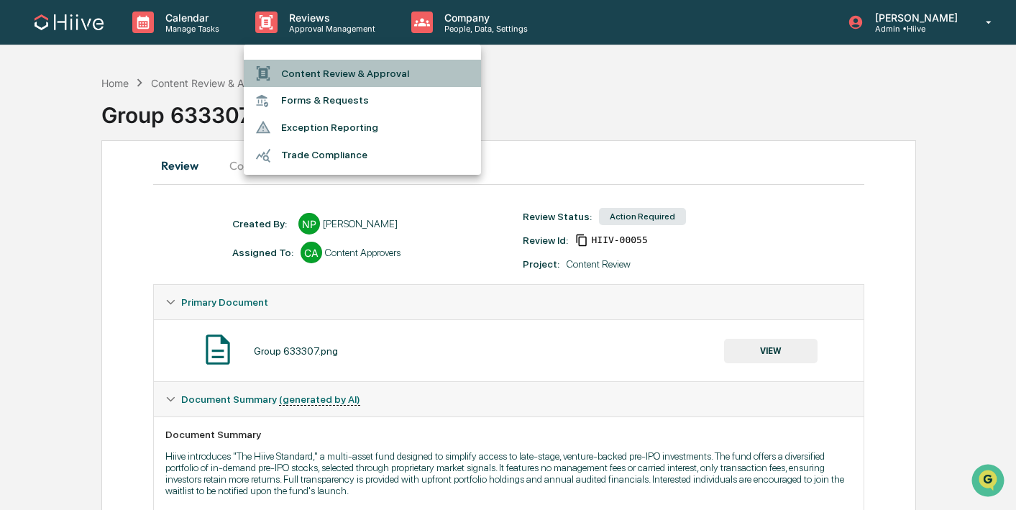
click at [306, 67] on li "Content Review & Approval" at bounding box center [362, 73] width 237 height 27
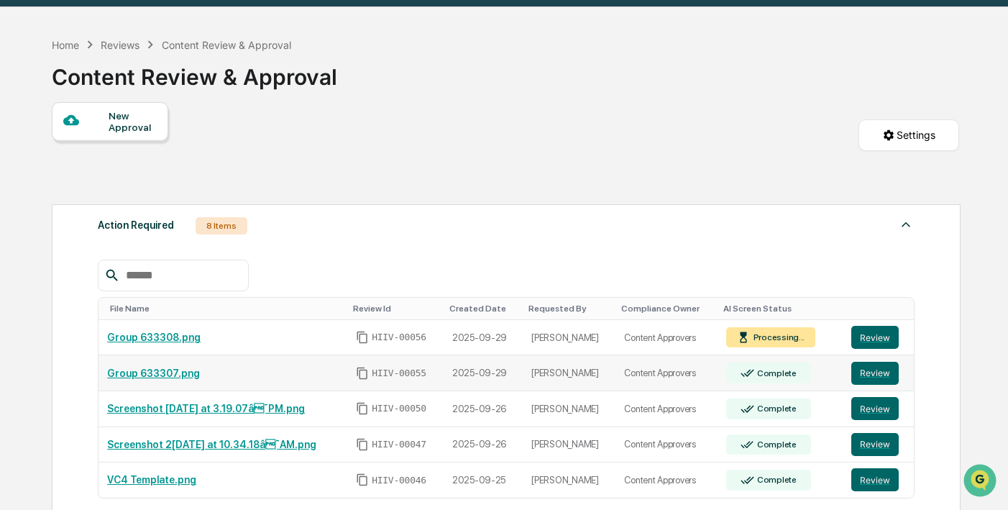
scroll to position [79, 0]
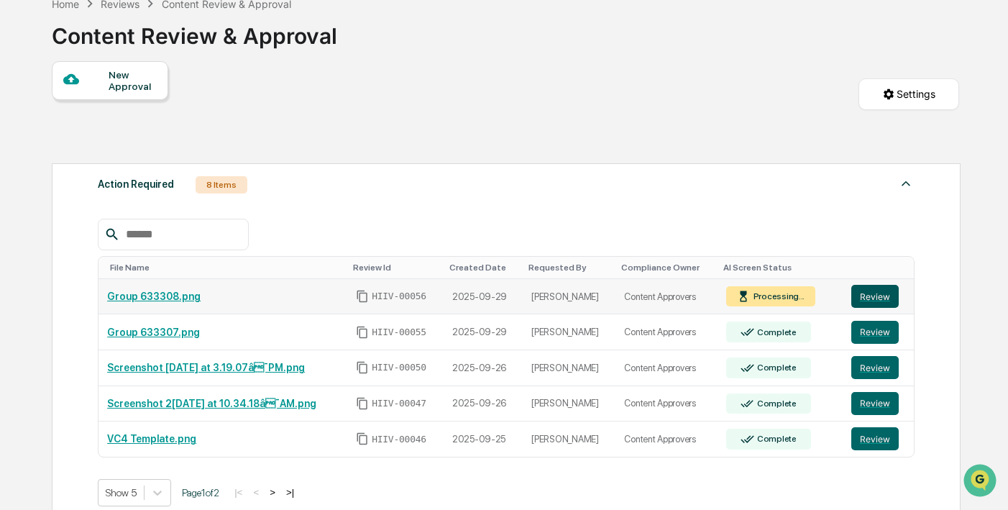
click at [881, 296] on button "Review" at bounding box center [875, 296] width 47 height 23
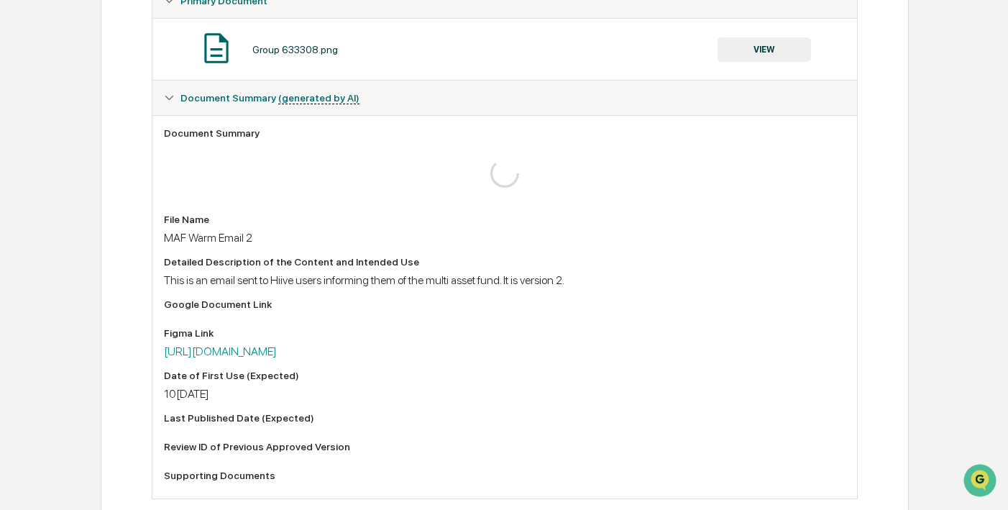
scroll to position [297, 0]
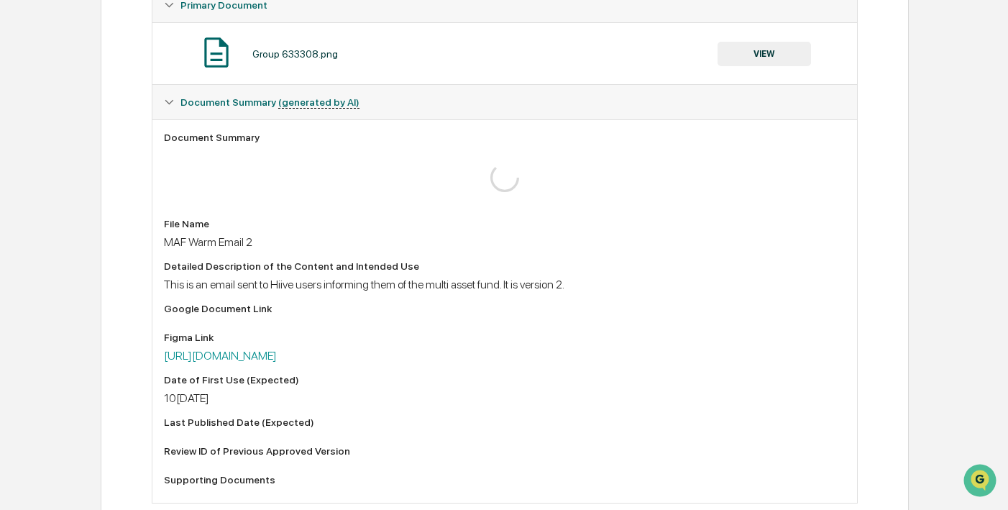
click at [721, 53] on button "VIEW" at bounding box center [764, 54] width 93 height 24
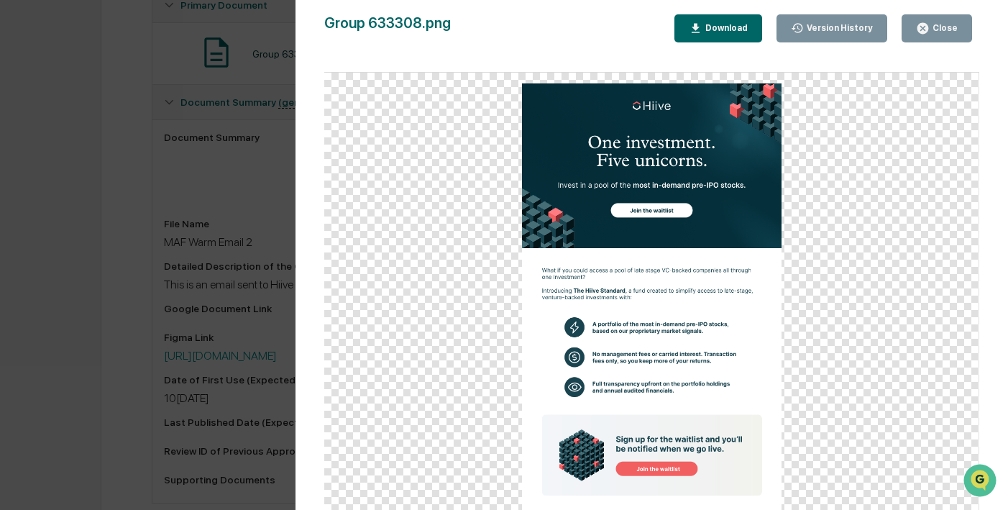
scroll to position [320, 0]
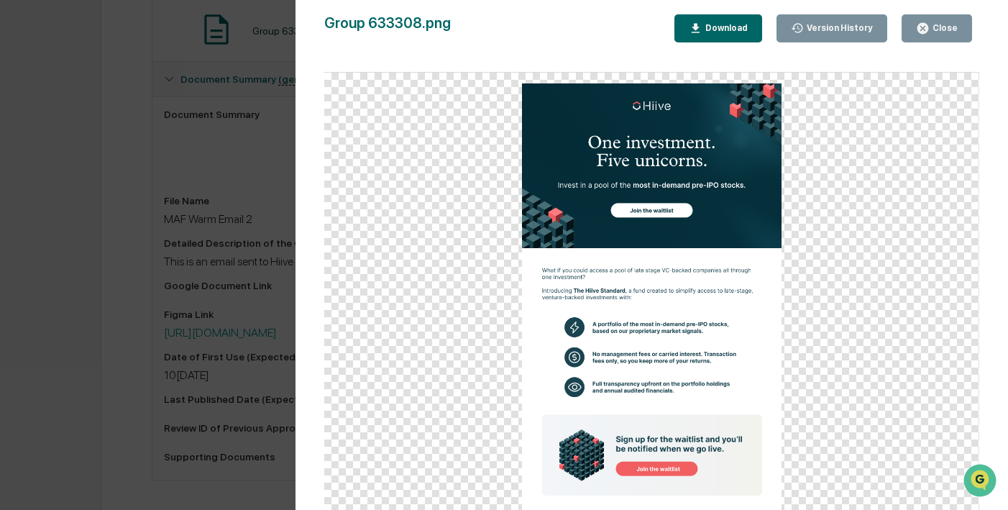
click at [928, 28] on icon "button" at bounding box center [923, 28] width 11 height 11
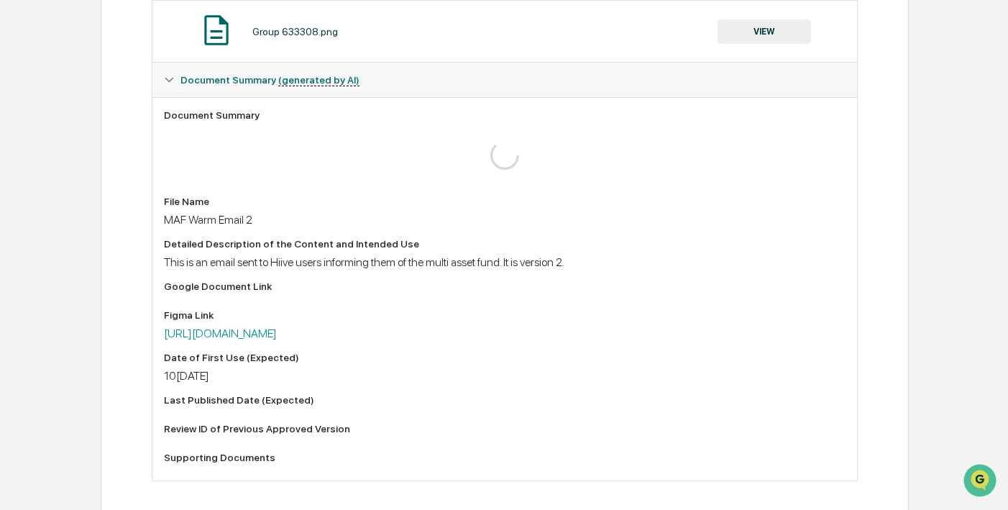
scroll to position [0, 0]
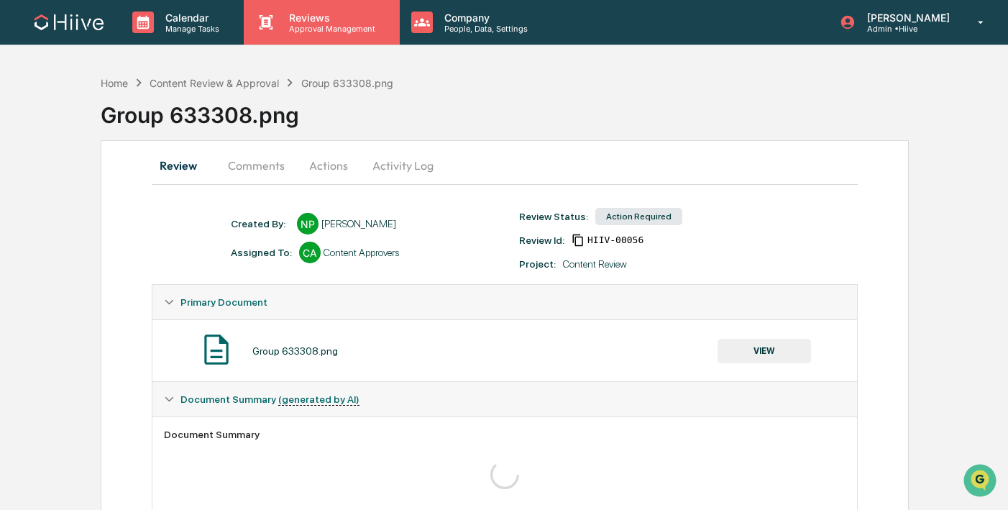
click at [306, 27] on p "Approval Management" at bounding box center [330, 29] width 105 height 10
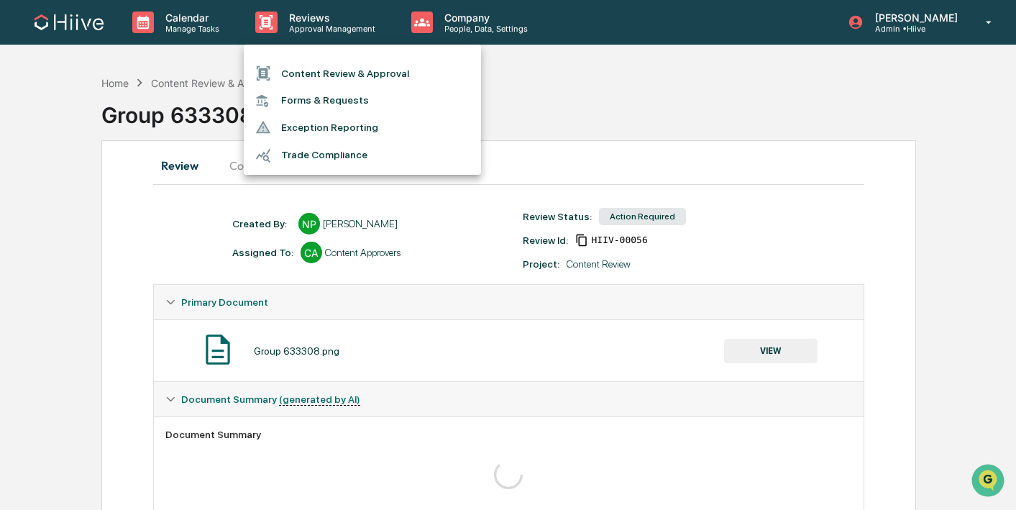
click at [298, 67] on li "Content Review & Approval" at bounding box center [362, 73] width 237 height 27
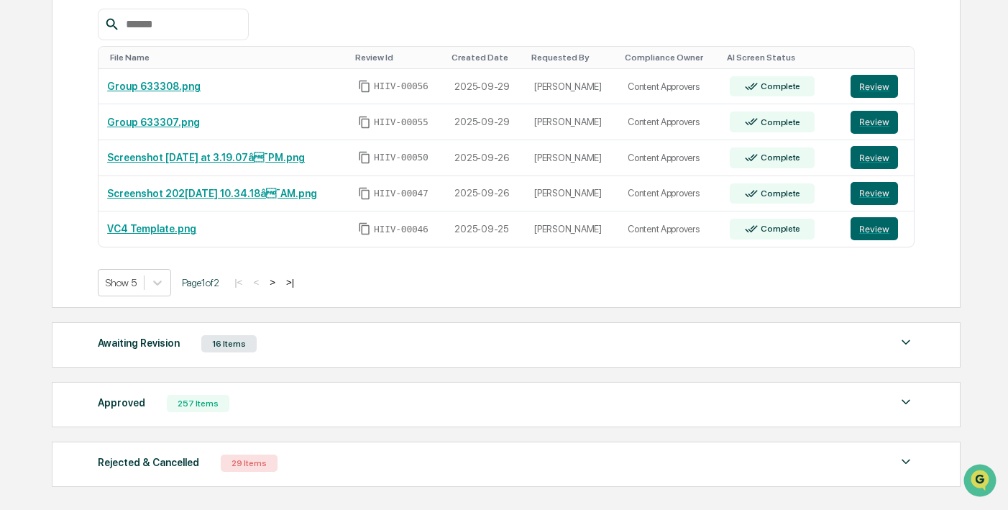
scroll to position [298, 0]
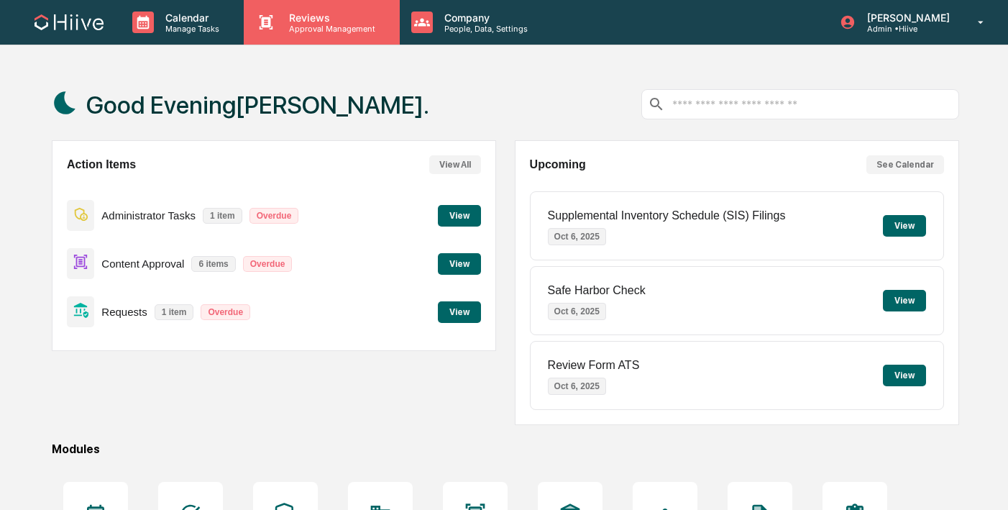
click at [282, 31] on p "Approval Management" at bounding box center [330, 29] width 105 height 10
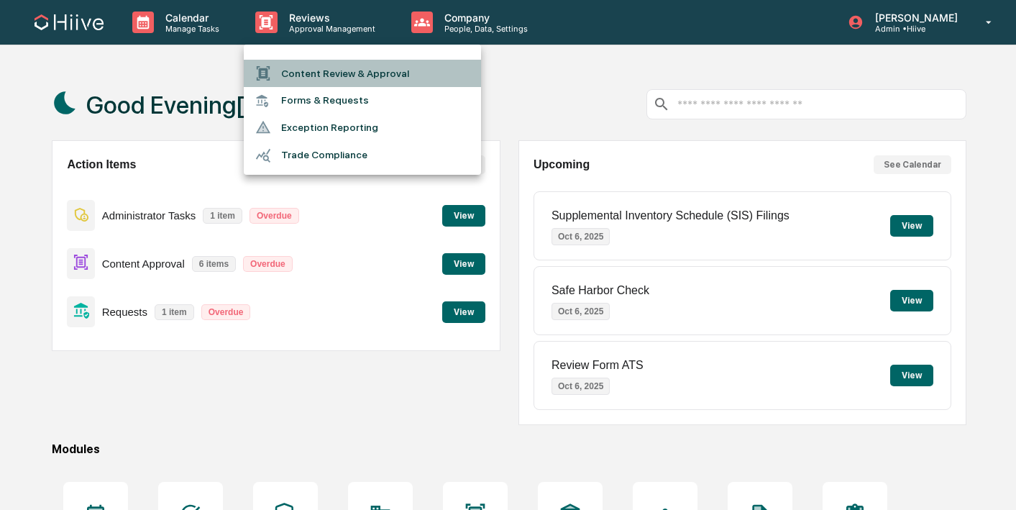
click at [289, 73] on li "Content Review & Approval" at bounding box center [362, 73] width 237 height 27
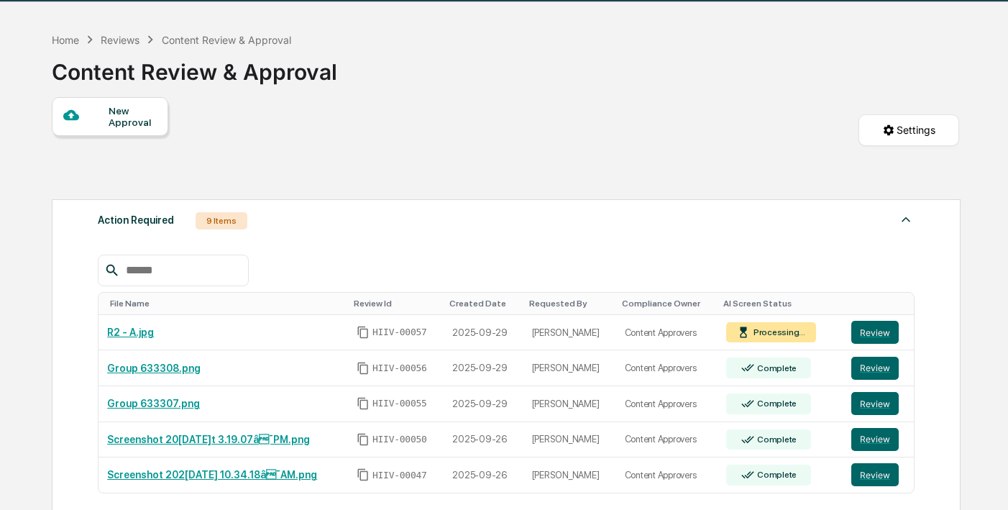
scroll to position [105, 0]
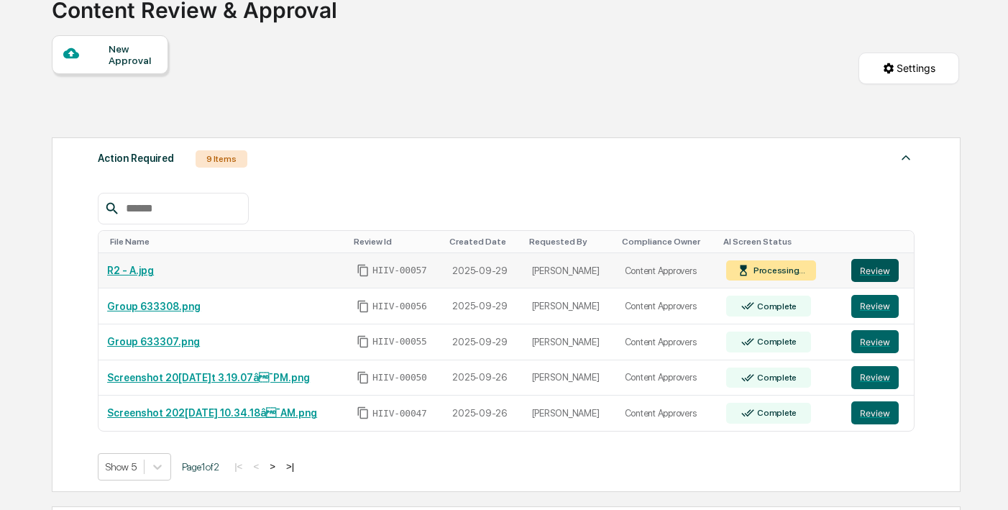
click at [874, 270] on button "Review" at bounding box center [875, 270] width 47 height 23
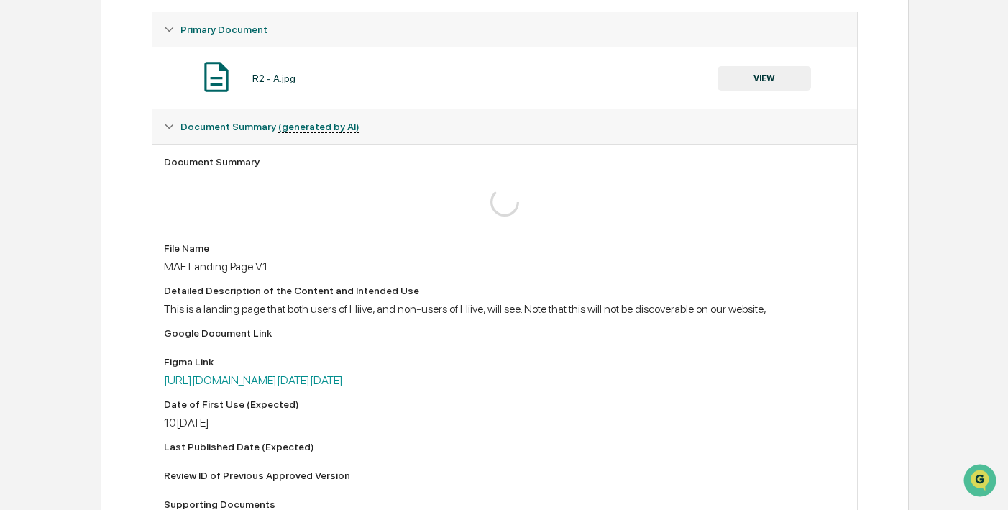
scroll to position [256, 0]
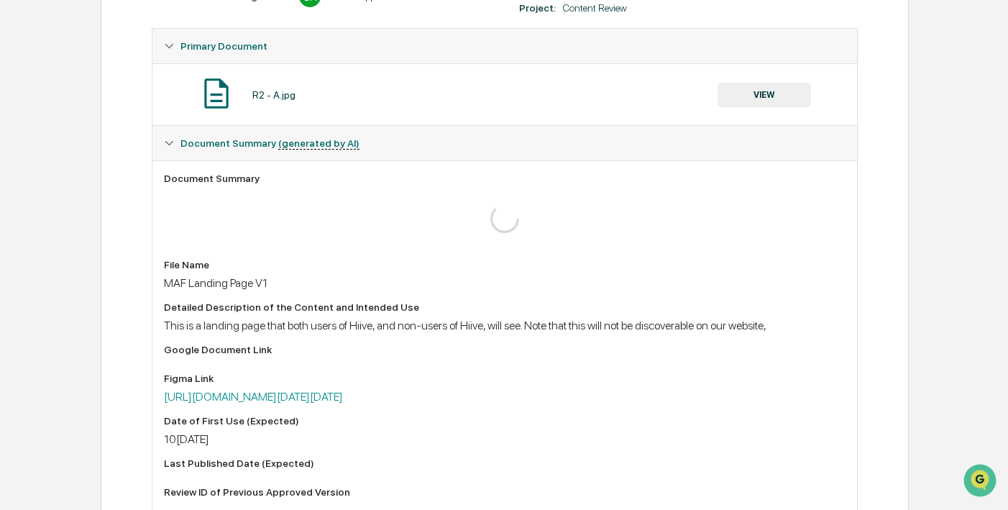
click at [736, 98] on button "VIEW" at bounding box center [764, 95] width 93 height 24
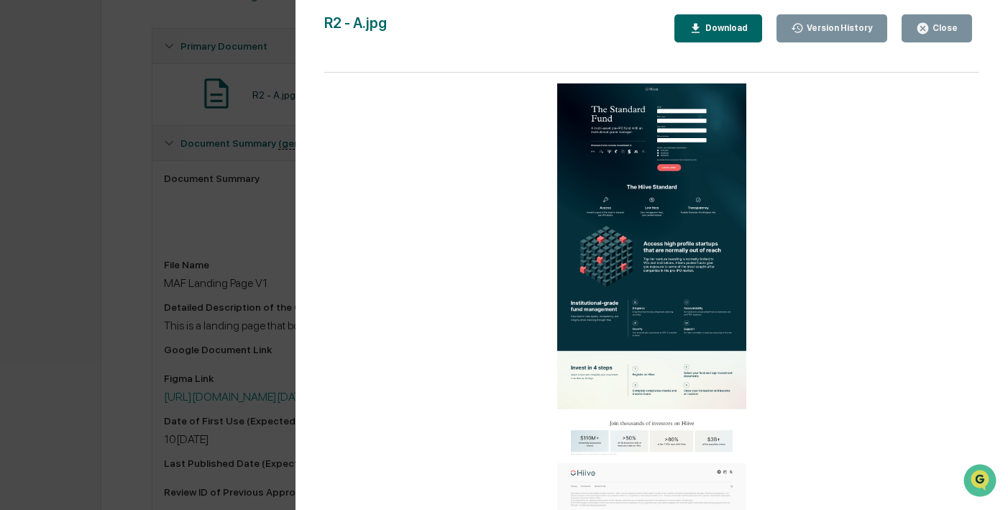
click at [647, 202] on img at bounding box center [652, 297] width 190 height 429
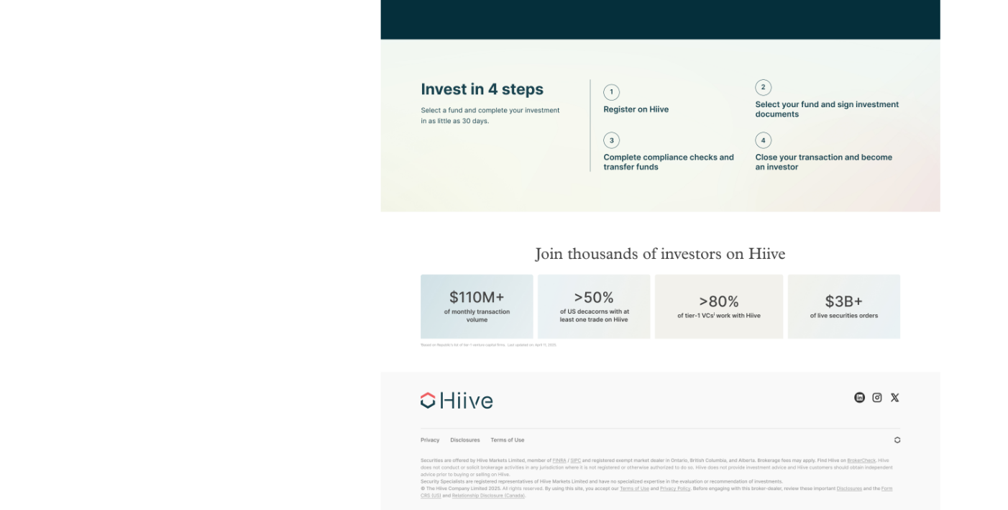
scroll to position [314, 0]
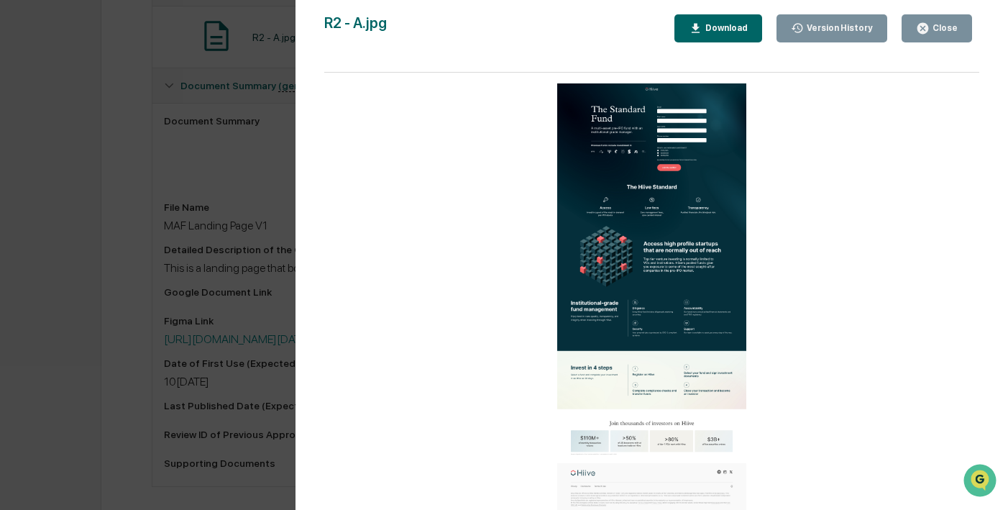
click at [939, 27] on div "Close" at bounding box center [944, 28] width 28 height 10
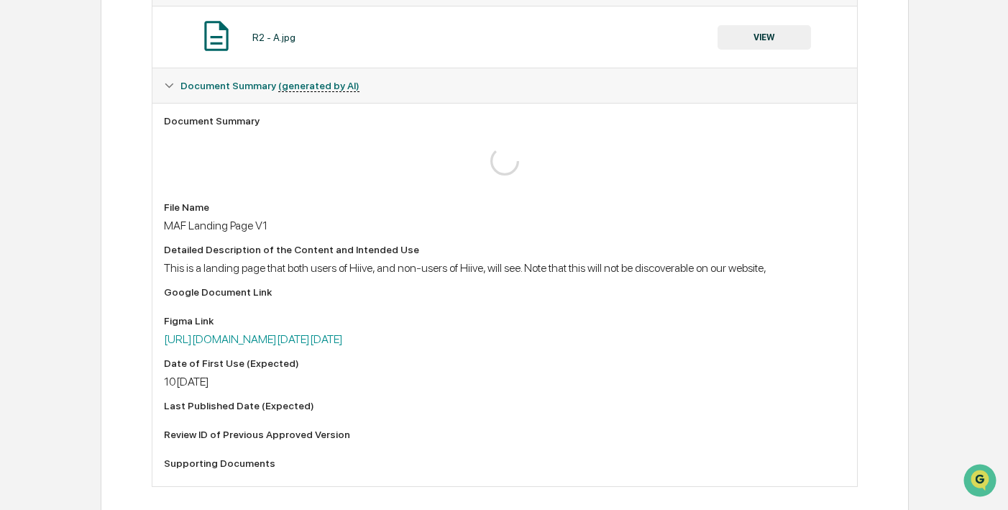
click at [916, 35] on div "Home Content Review & Approval R2 - A.jpg R2 - A.jpg Review Comments Actions Ac…" at bounding box center [504, 139] width 1008 height 769
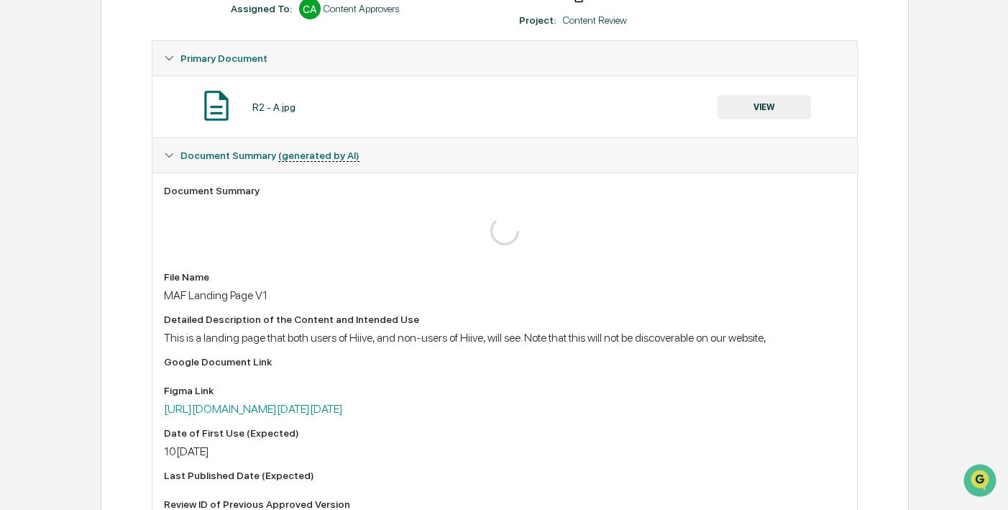
scroll to position [0, 0]
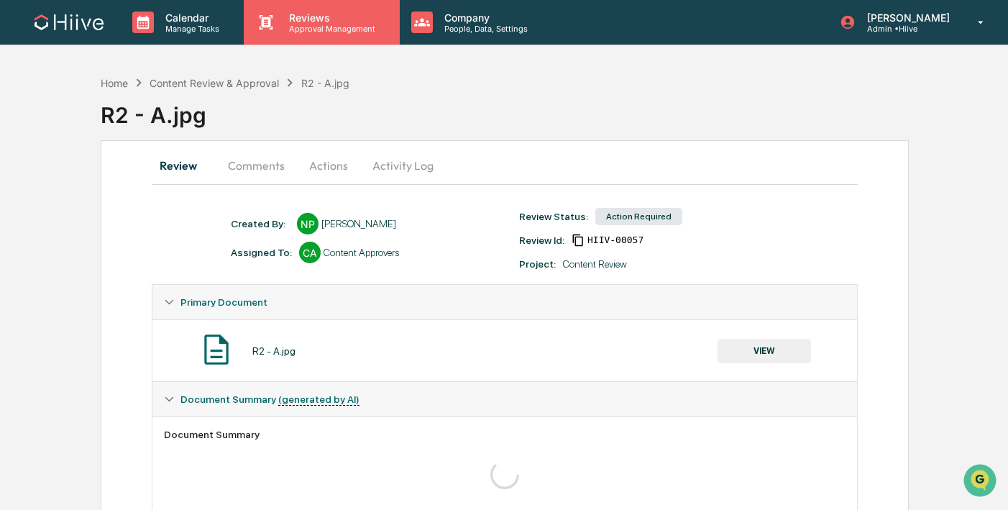
click at [342, 27] on p "Approval Management" at bounding box center [330, 29] width 105 height 10
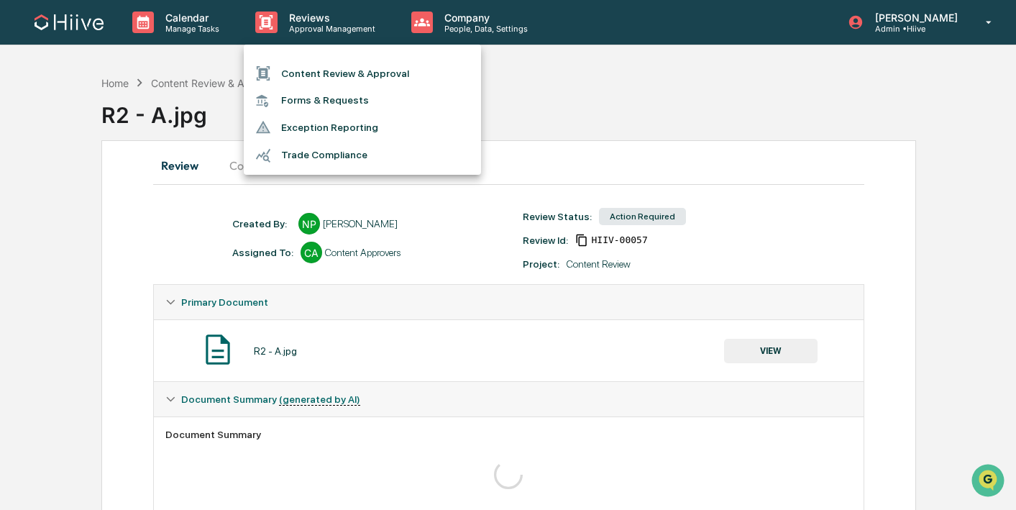
click at [341, 76] on li "Content Review & Approval" at bounding box center [362, 73] width 237 height 27
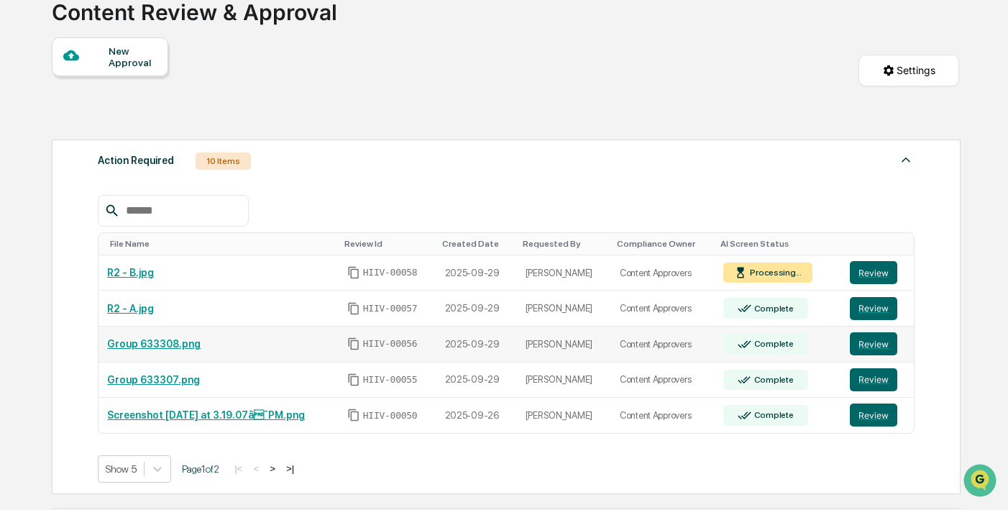
scroll to position [104, 0]
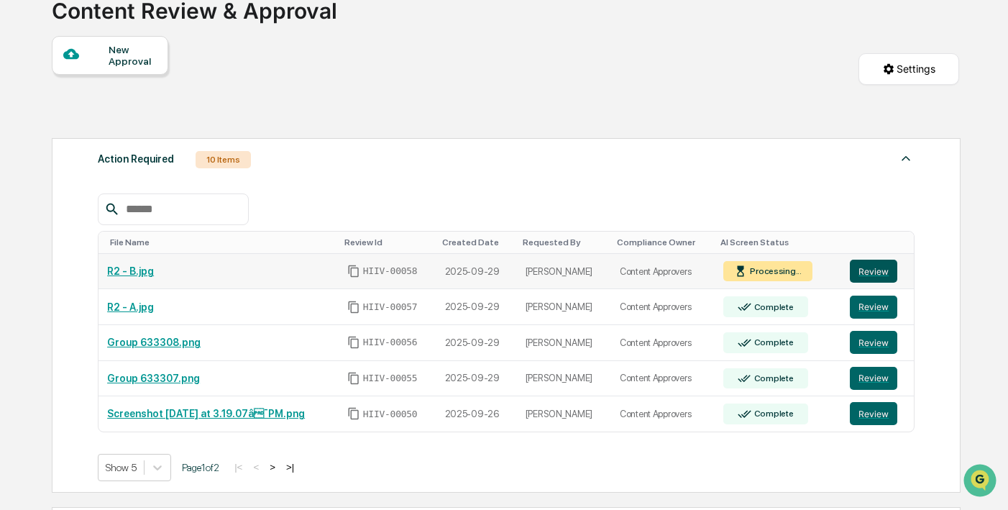
click at [857, 274] on button "Review" at bounding box center [873, 271] width 47 height 23
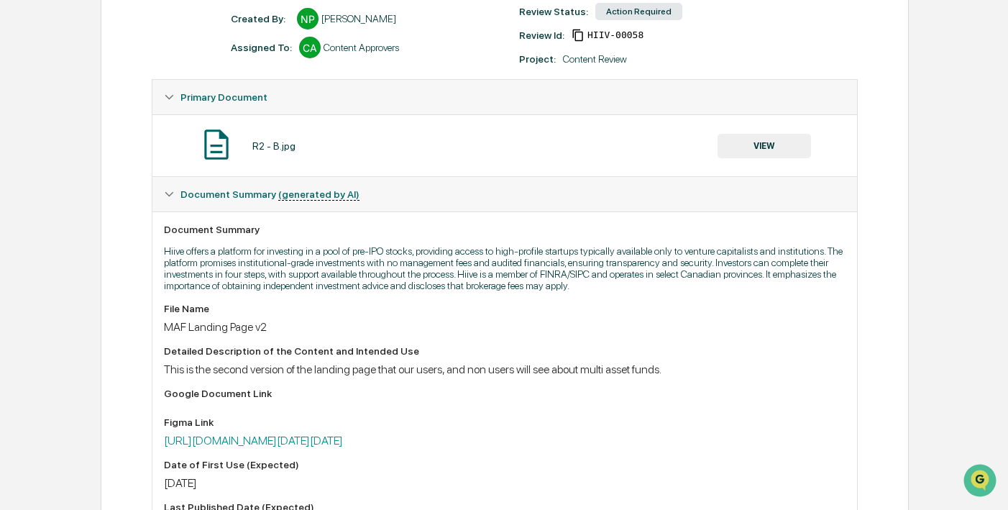
click at [753, 138] on button "VIEW" at bounding box center [764, 146] width 93 height 24
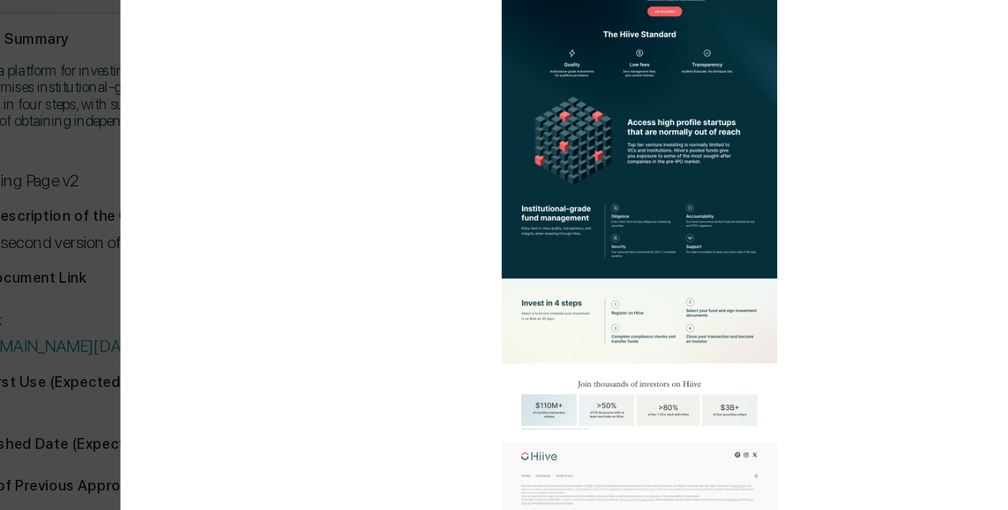
scroll to position [247, 0]
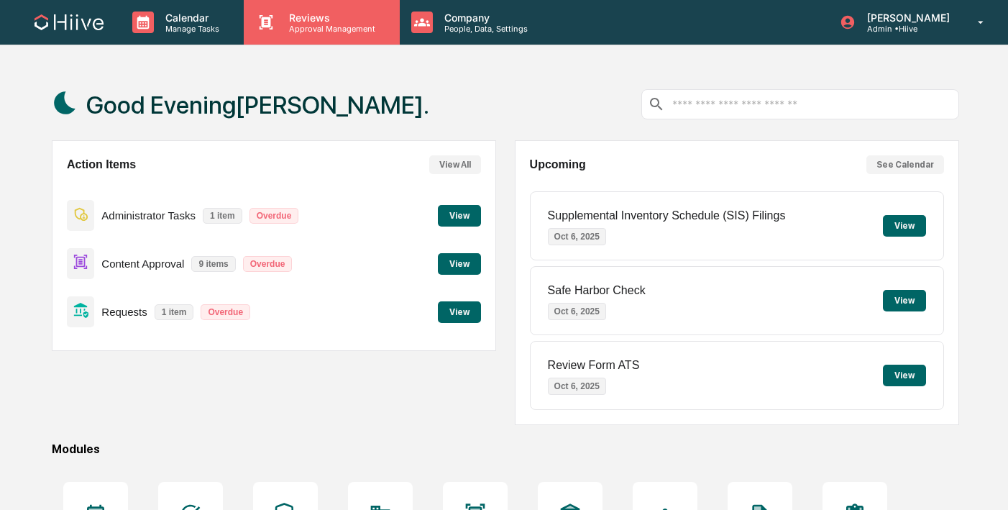
click at [294, 20] on p "Reviews" at bounding box center [330, 18] width 105 height 12
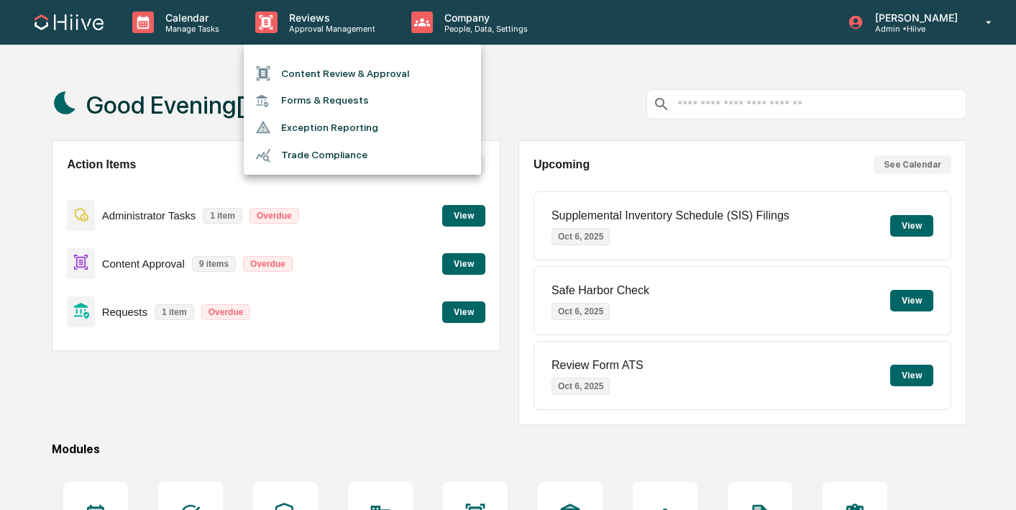
click at [294, 57] on ul "Content Review & Approval Forms & Requests Exception Reporting Trade Compliance" at bounding box center [362, 110] width 237 height 130
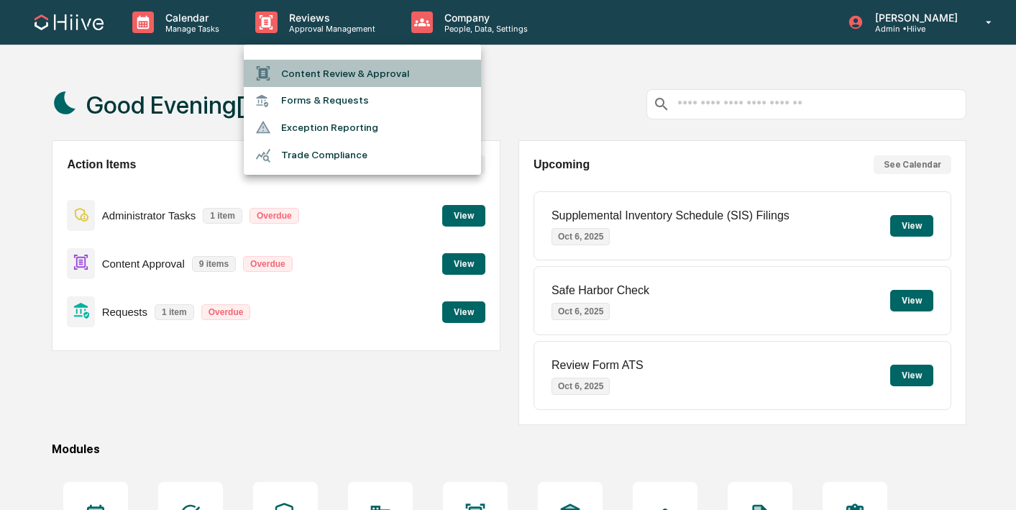
click at [294, 69] on li "Content Review & Approval" at bounding box center [362, 73] width 237 height 27
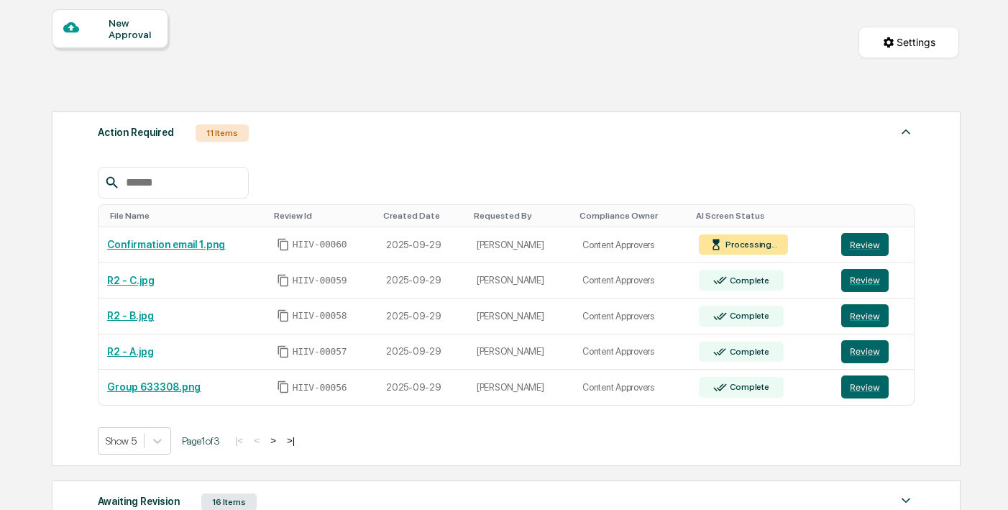
scroll to position [133, 0]
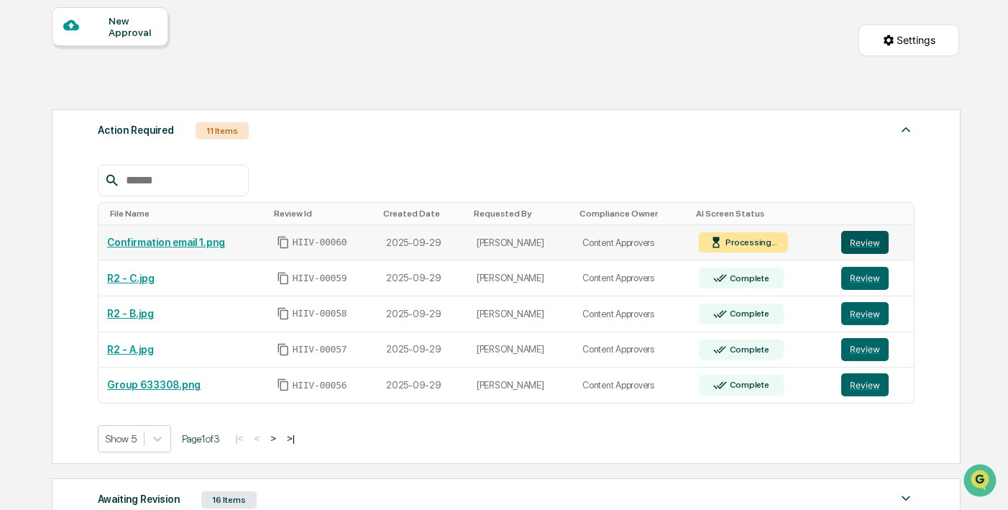
click at [867, 242] on button "Review" at bounding box center [864, 242] width 47 height 23
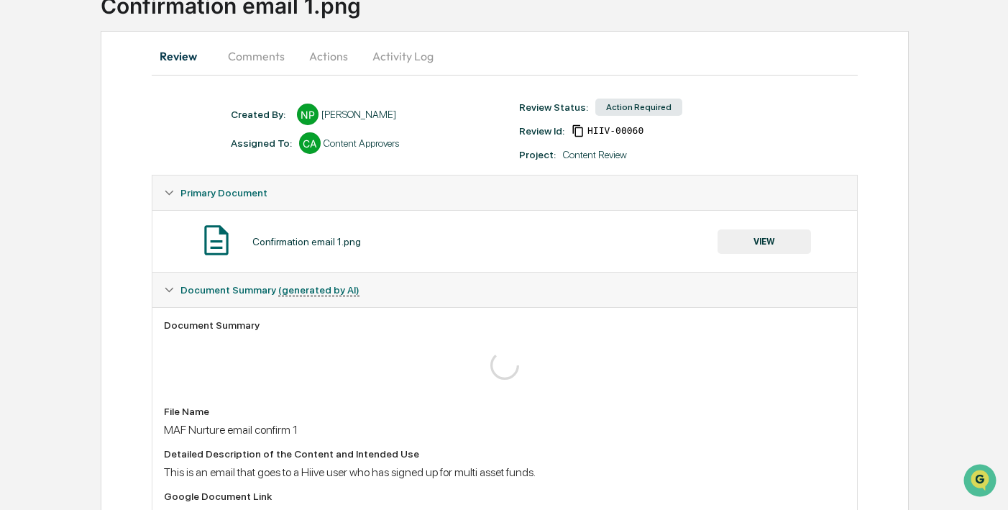
scroll to position [197, 0]
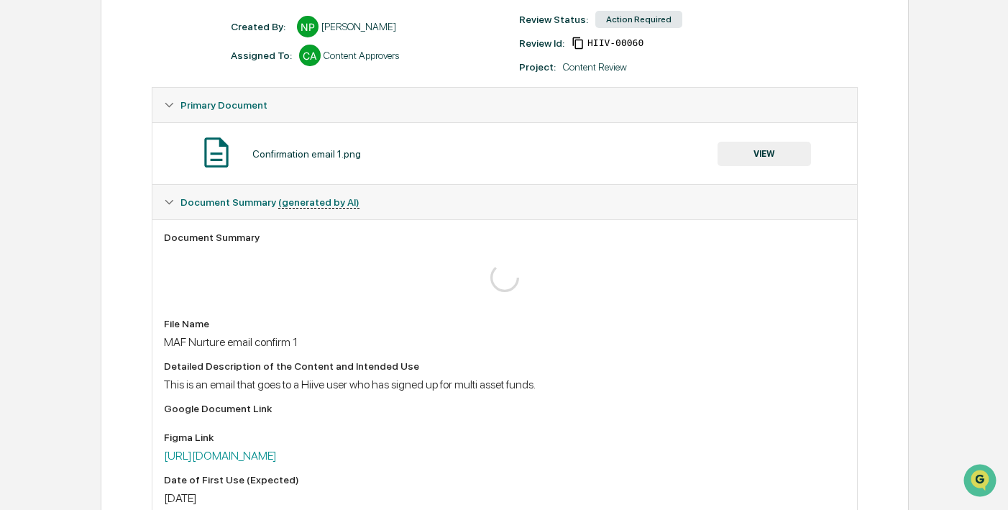
click at [756, 150] on button "VIEW" at bounding box center [764, 154] width 93 height 24
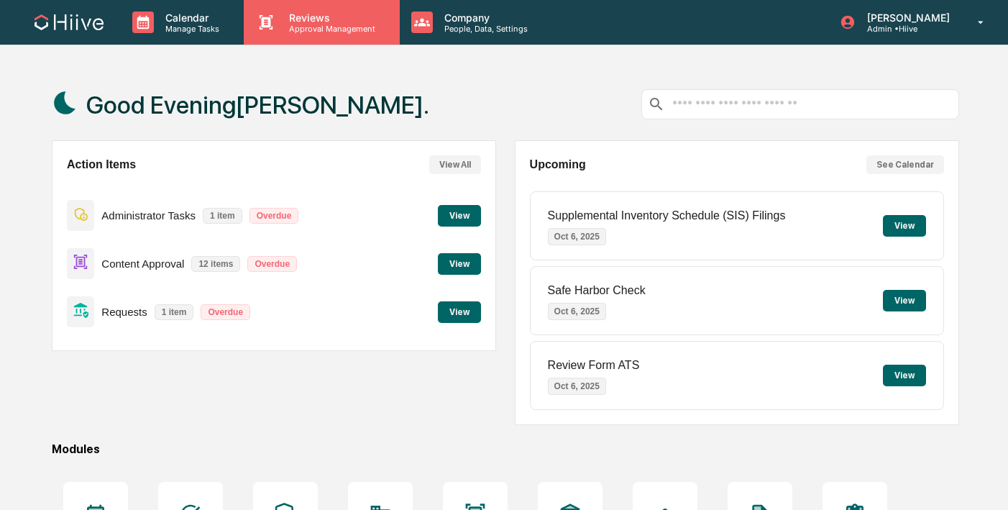
click at [311, 32] on p "Approval Management" at bounding box center [330, 29] width 105 height 10
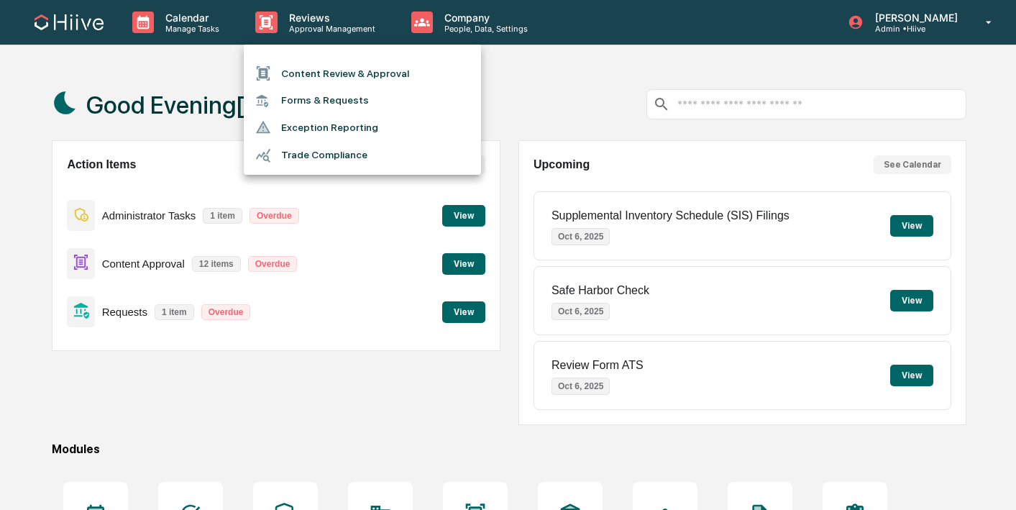
click at [312, 84] on li "Content Review & Approval" at bounding box center [362, 73] width 237 height 27
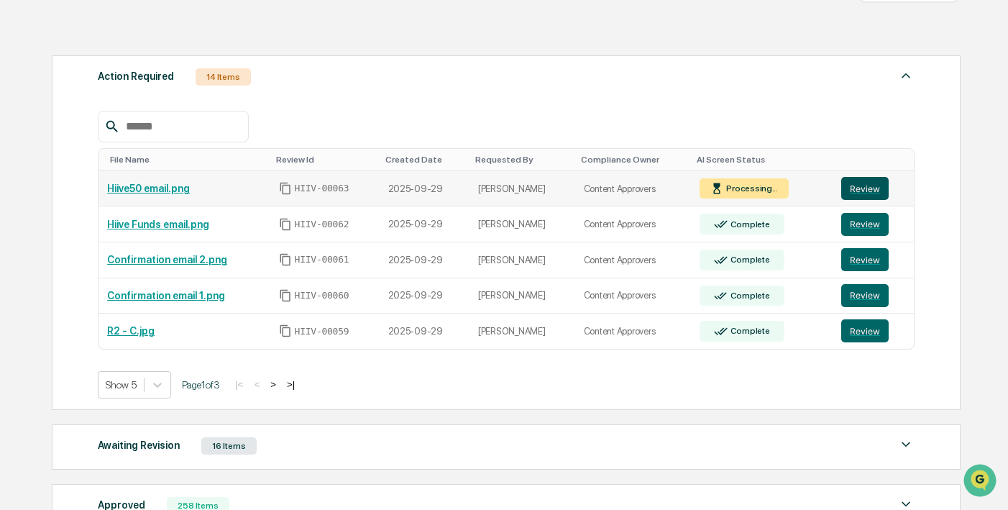
click at [861, 191] on button "Review" at bounding box center [864, 188] width 47 height 23
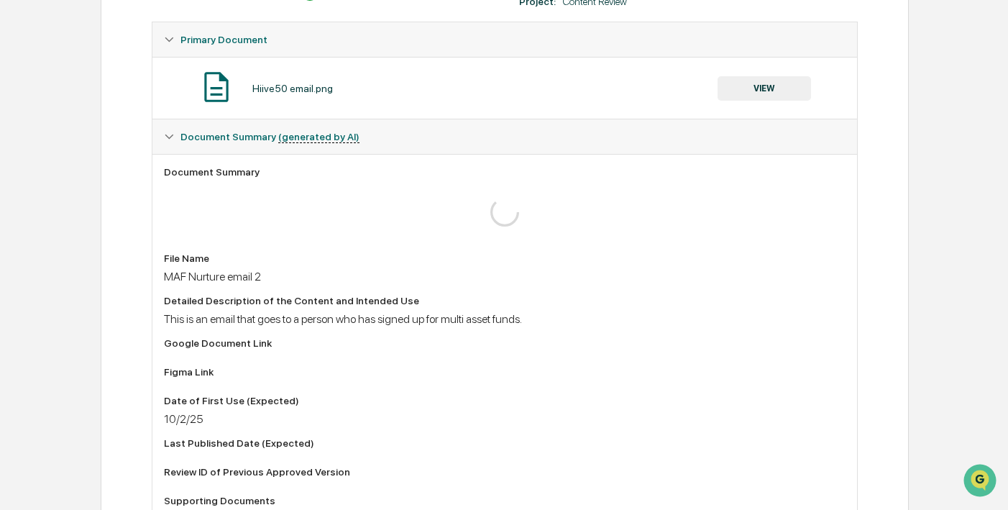
scroll to position [179, 0]
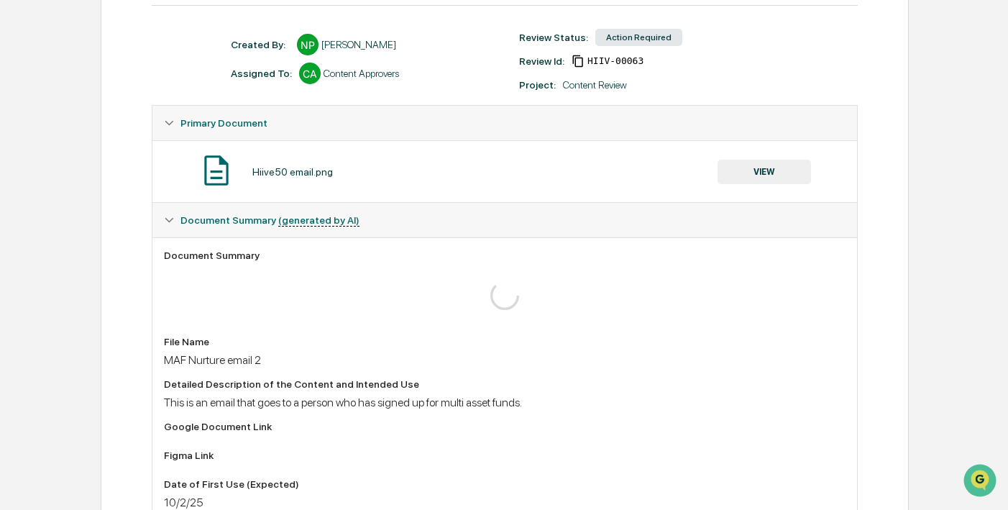
click at [733, 163] on button "VIEW" at bounding box center [764, 172] width 93 height 24
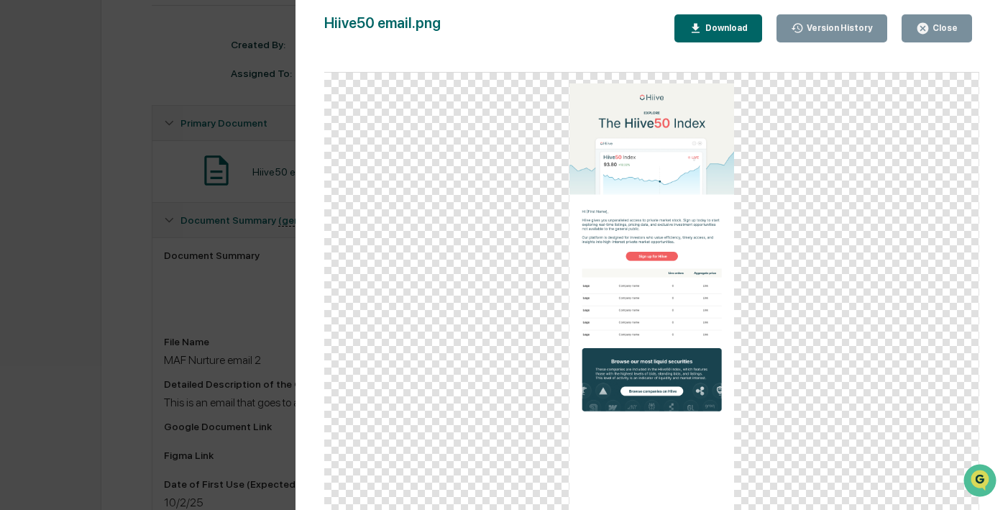
click at [912, 31] on button "Close" at bounding box center [937, 28] width 70 height 28
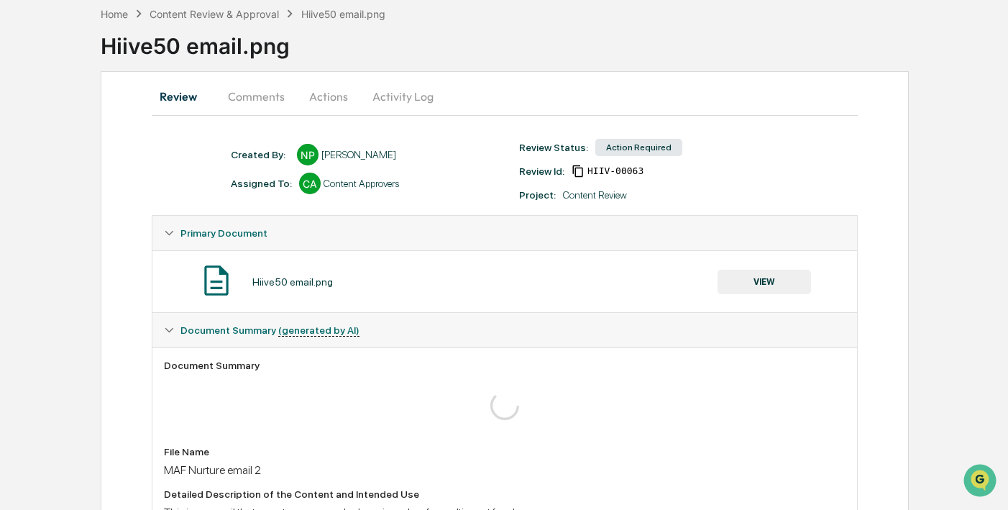
scroll to position [0, 0]
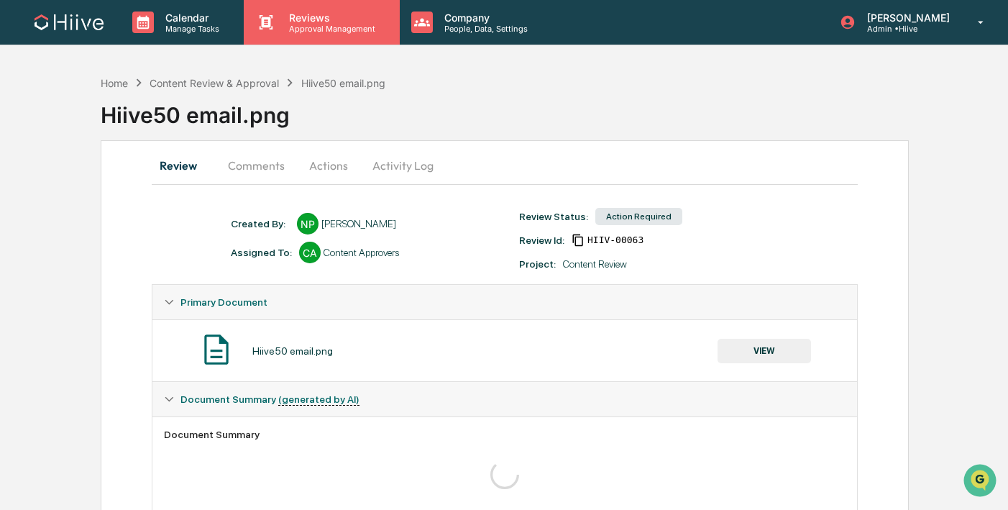
click at [332, 40] on div "Reviews Approval Management" at bounding box center [321, 22] width 155 height 45
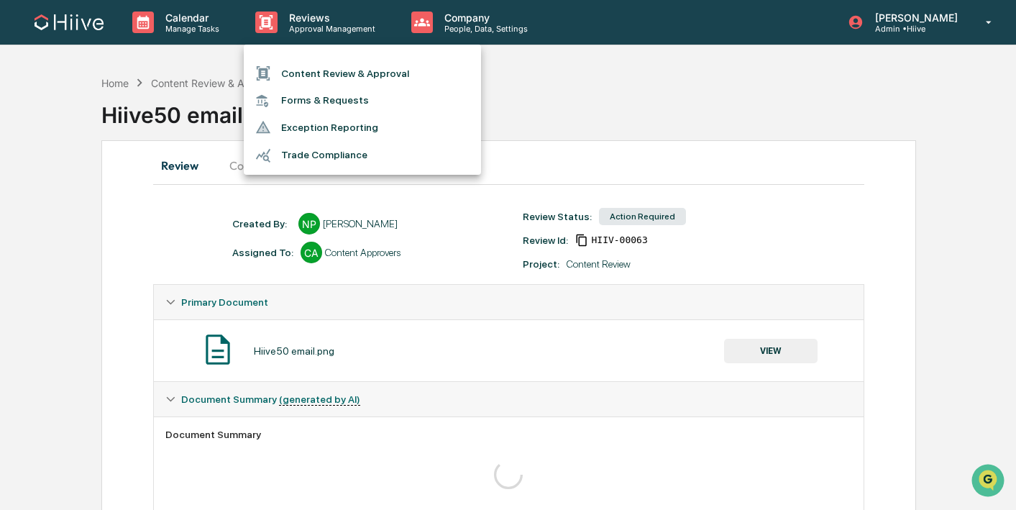
click at [332, 70] on li "Content Review & Approval" at bounding box center [362, 73] width 237 height 27
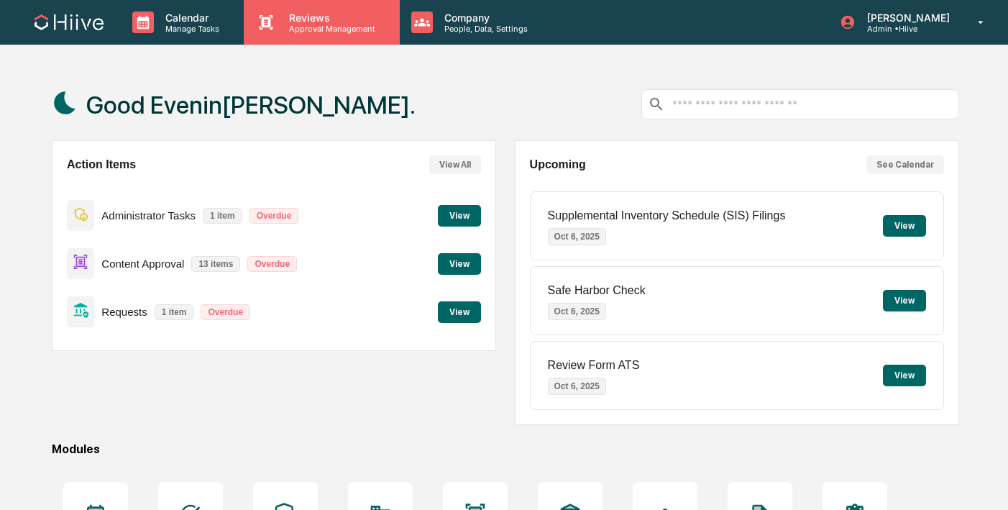
click at [281, 34] on div "Reviews Approval Management" at bounding box center [321, 22] width 155 height 45
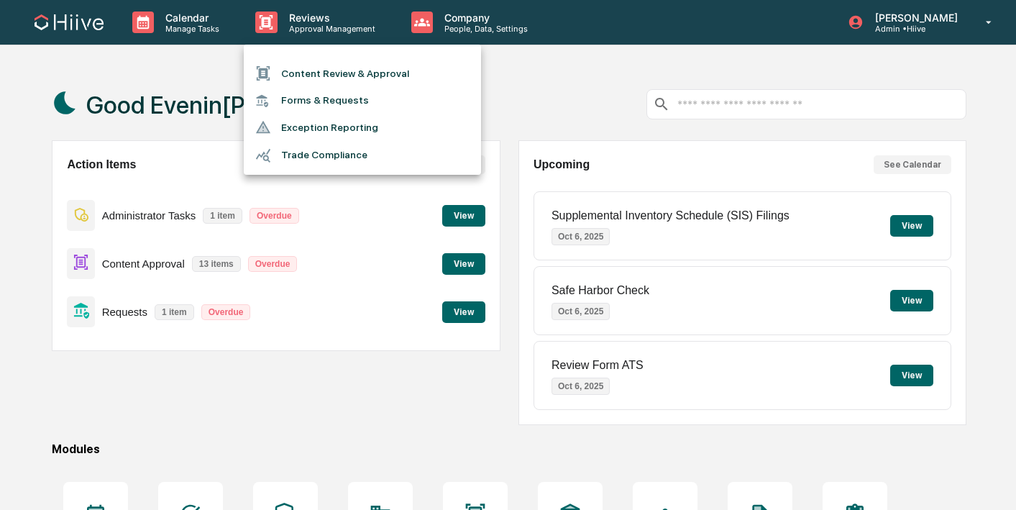
click at [287, 70] on li "Content Review & Approval" at bounding box center [362, 73] width 237 height 27
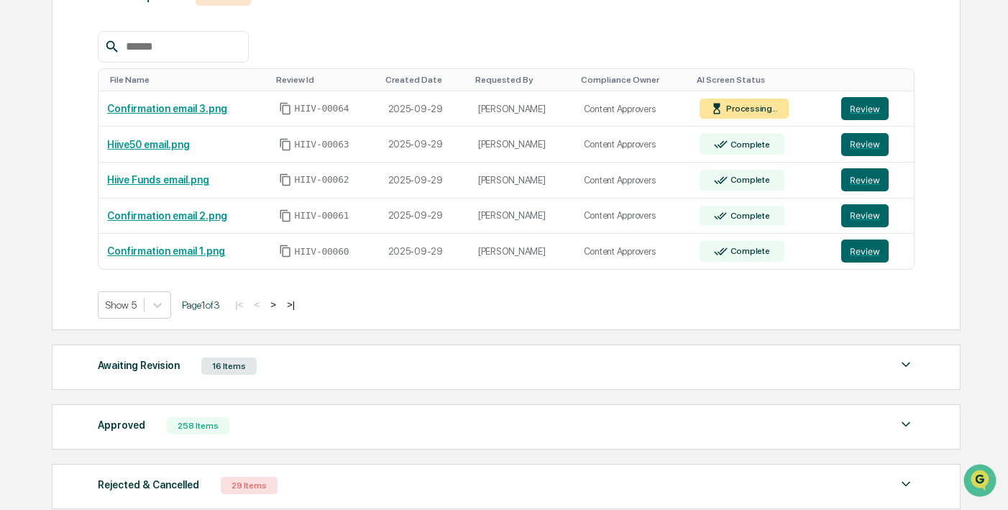
scroll to position [365, 0]
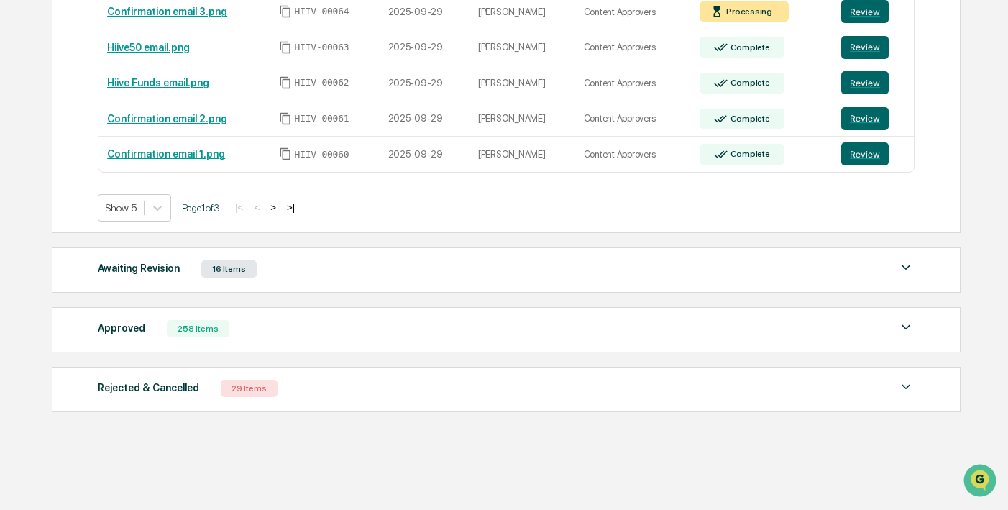
click at [280, 203] on button ">" at bounding box center [273, 207] width 14 height 12
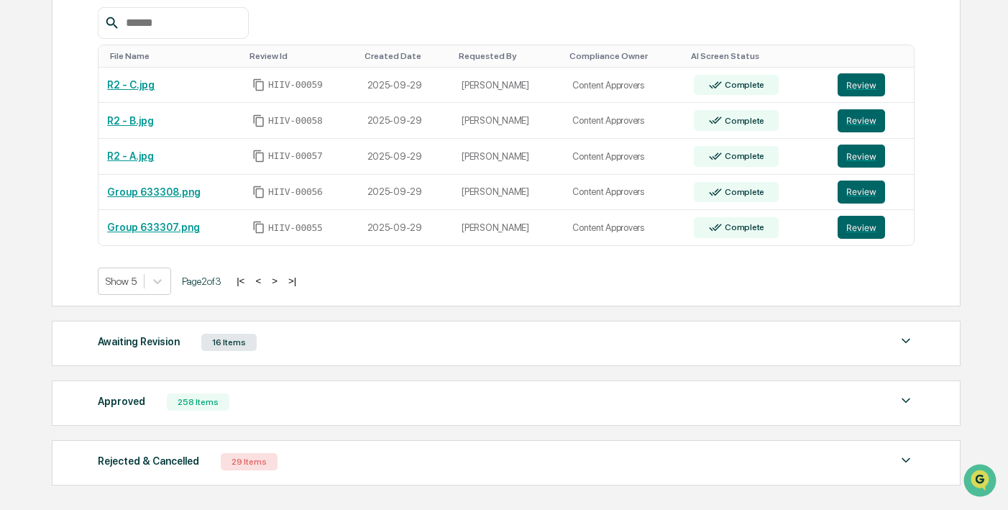
scroll to position [289, 0]
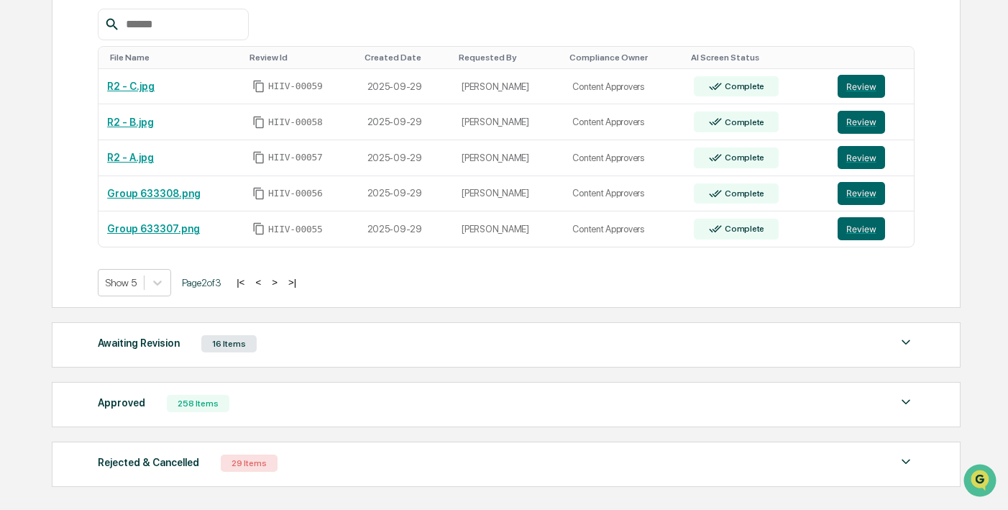
click at [282, 283] on button ">" at bounding box center [275, 282] width 14 height 12
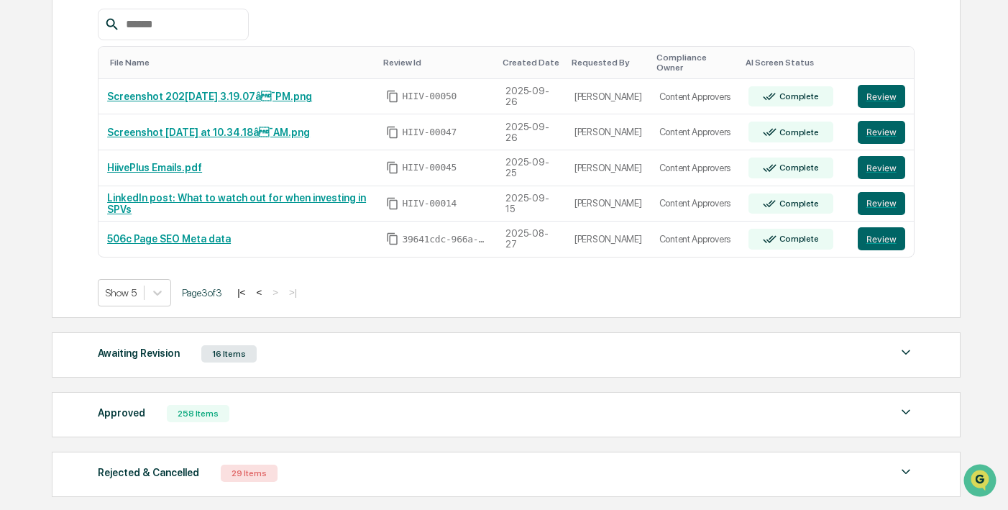
click at [266, 293] on button "<" at bounding box center [259, 292] width 14 height 12
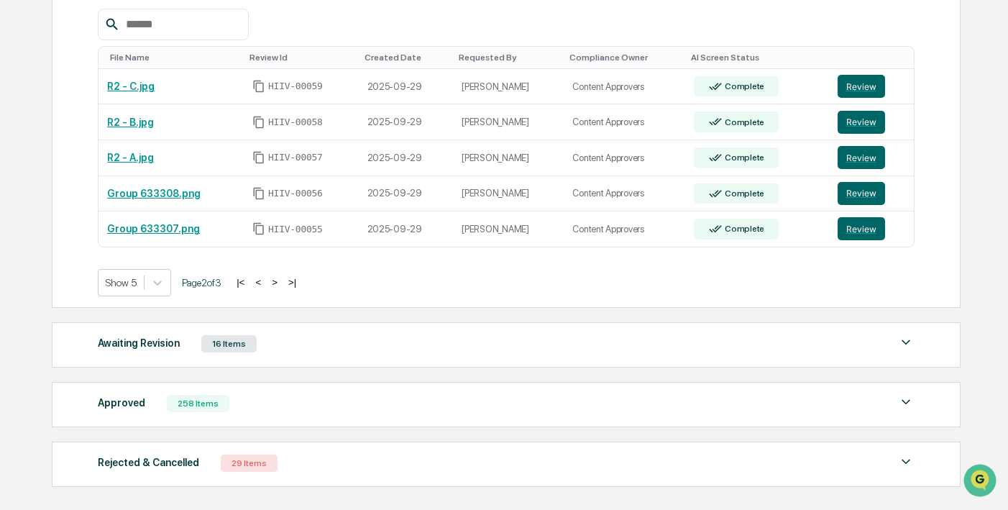
click at [273, 293] on div "Show 5 Page 2 of 3 |< < > >|" at bounding box center [506, 282] width 817 height 27
click at [265, 285] on button "<" at bounding box center [258, 282] width 14 height 12
